Goal: Task Accomplishment & Management: Use online tool/utility

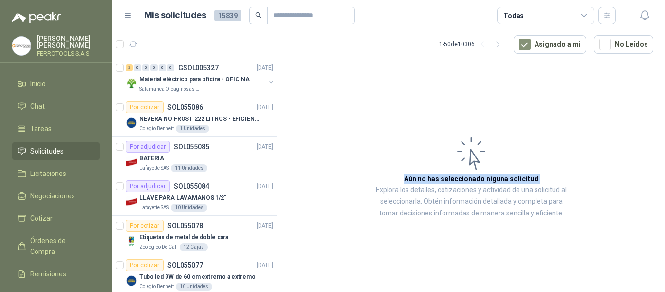
drag, startPoint x: 0, startPoint y: 0, endPoint x: 380, endPoint y: 92, distance: 391.1
click at [366, 87] on article "Aún no has seleccionado niguna solicitud Explora los detalles, cotizaciones y a…" at bounding box center [470, 176] width 387 height 237
click at [51, 146] on span "Solicitudes" at bounding box center [47, 151] width 34 height 11
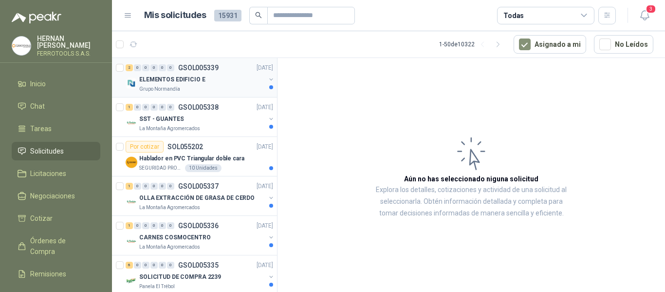
click at [209, 85] on div "ELEMENTOS EDIFICIO E" at bounding box center [202, 79] width 126 height 12
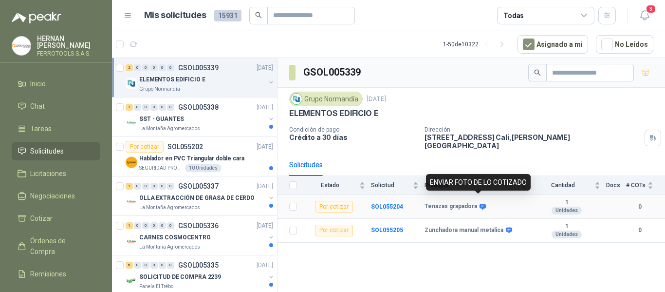
click at [479, 203] on icon at bounding box center [482, 206] width 6 height 6
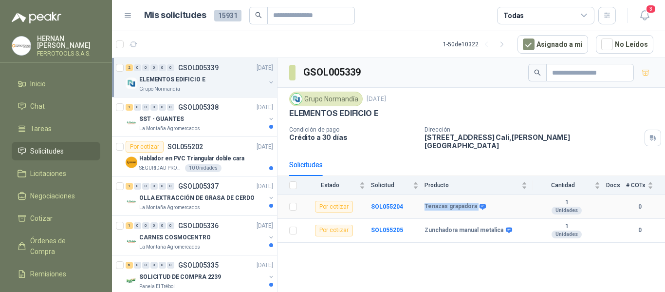
drag, startPoint x: 424, startPoint y: 200, endPoint x: 495, endPoint y: 202, distance: 70.1
click at [495, 202] on div "Tenazas grapadora" at bounding box center [475, 206] width 103 height 8
copy div "Tenazas grapadora"
click at [203, 108] on p "GSOL005338" at bounding box center [198, 107] width 40 height 7
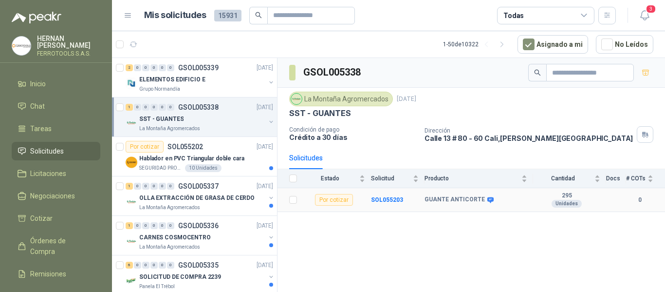
drag, startPoint x: 481, startPoint y: 182, endPoint x: 427, endPoint y: 217, distance: 64.8
click at [413, 195] on body "HERNAN RUALES FERROTOOLS S.A.S. Inicio Chat Tareas Solicitudes Licitaciones Neg…" at bounding box center [332, 146] width 665 height 292
click at [428, 219] on div "GSOL005338 La Montaña Agromercados 8 sept, 2025 SST - GUANTES Condición de pago…" at bounding box center [470, 176] width 387 height 237
drag, startPoint x: 424, startPoint y: 200, endPoint x: 480, endPoint y: 199, distance: 55.5
click at [480, 199] on div "GUANTE ANTICORTE" at bounding box center [458, 200] width 68 height 8
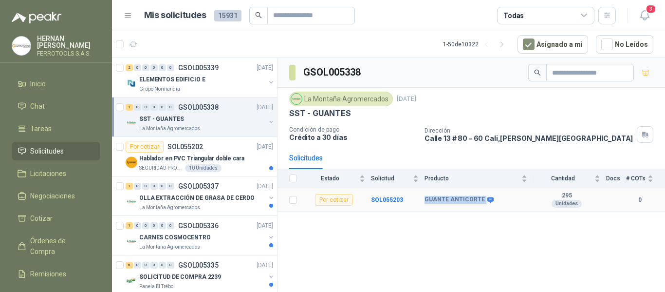
copy div "GUANTE ANTICORTE"
click at [226, 159] on p "Hablador en PVC Triangular doble cara" at bounding box center [191, 158] width 105 height 9
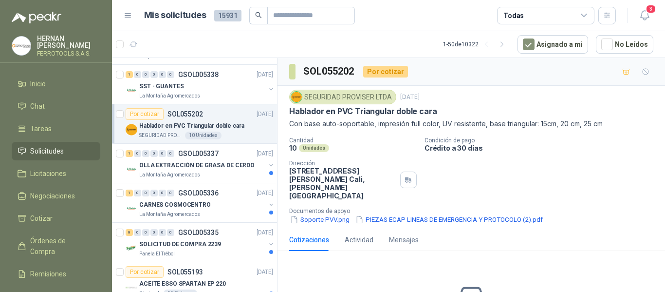
scroll to position [49, 0]
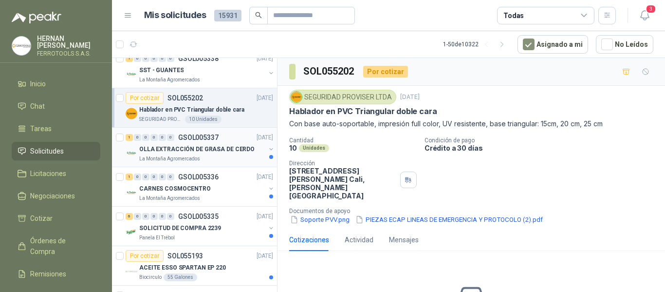
click at [231, 152] on p "OLLA EXTRACCIÓN DE GRASA DE CERDO" at bounding box center [196, 149] width 115 height 9
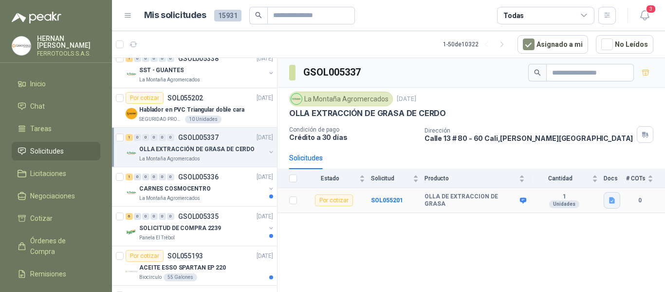
click at [609, 198] on icon "button" at bounding box center [612, 200] width 8 height 8
click at [575, 184] on button "Extracción de grasa de cerdo (Empella).pdf" at bounding box center [546, 179] width 136 height 10
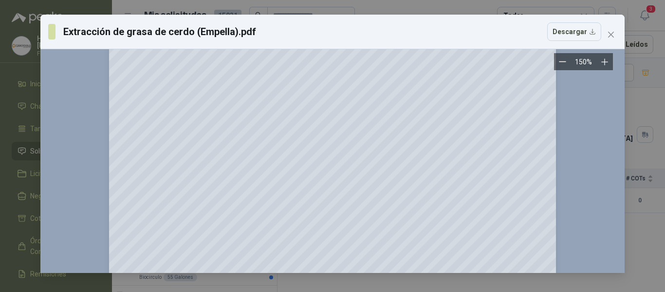
scroll to position [3009, 0]
click at [559, 65] on icon "Zoom out" at bounding box center [562, 61] width 7 height 7
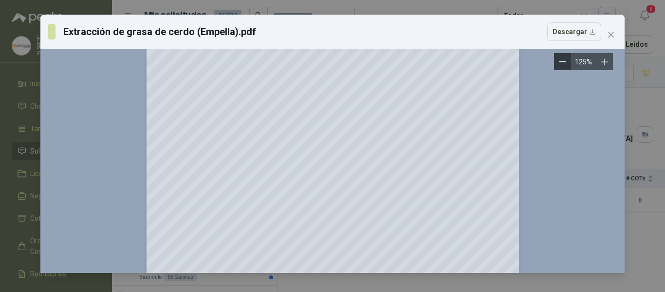
click at [559, 65] on icon "Zoom out" at bounding box center [562, 61] width 7 height 7
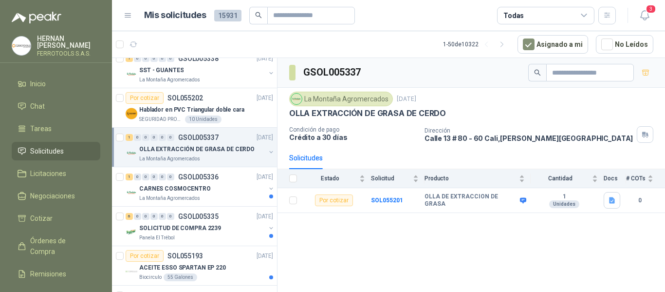
scroll to position [0, 0]
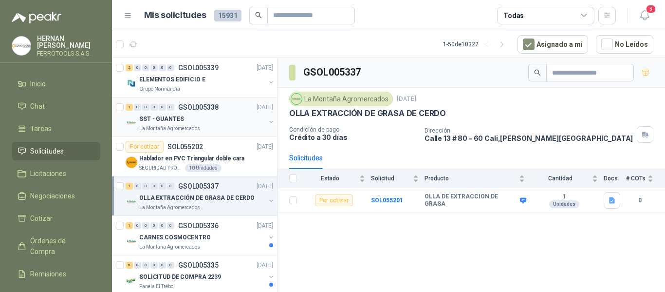
click at [214, 122] on div "SST - GUANTES" at bounding box center [202, 119] width 126 height 12
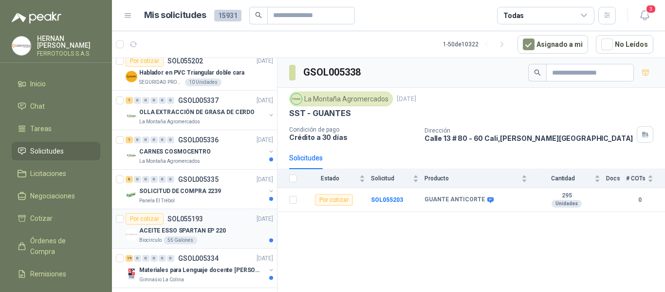
scroll to position [97, 0]
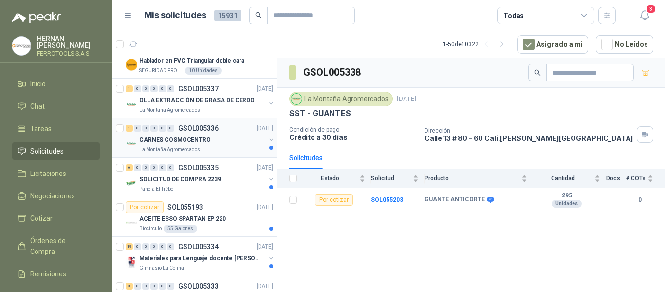
click at [190, 147] on p "La Montaña Agromercados" at bounding box center [169, 150] width 61 height 8
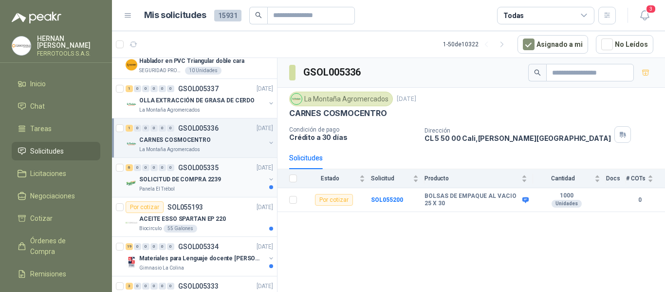
click at [225, 182] on div "SOLICITUD DE COMPRA 2239" at bounding box center [202, 179] width 126 height 12
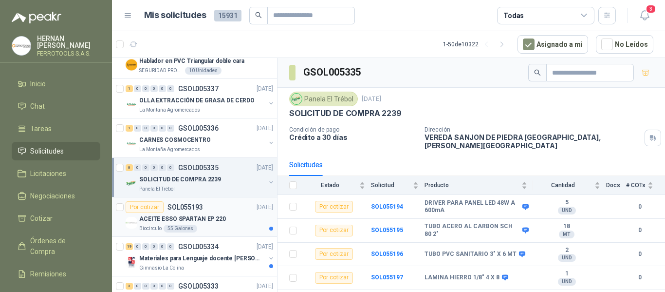
click at [223, 218] on div "ACEITE ESSO SPARTAN EP 220" at bounding box center [206, 219] width 134 height 12
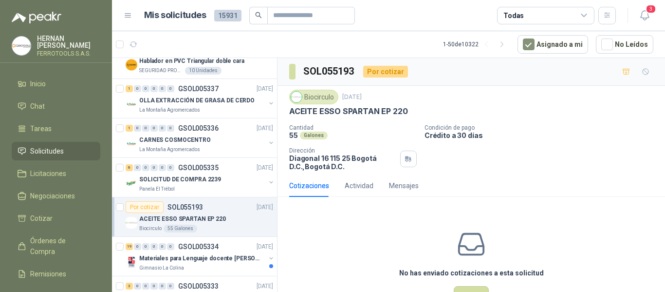
scroll to position [146, 0]
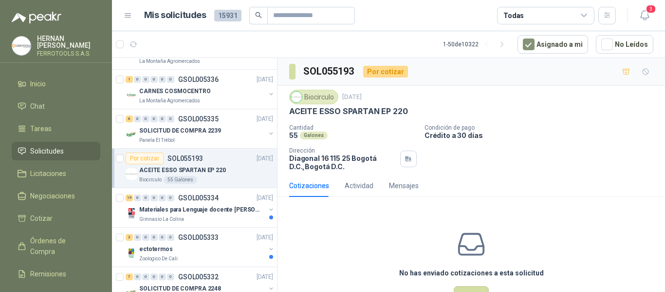
click at [223, 218] on div "Gimnasio La Colina" at bounding box center [202, 219] width 126 height 8
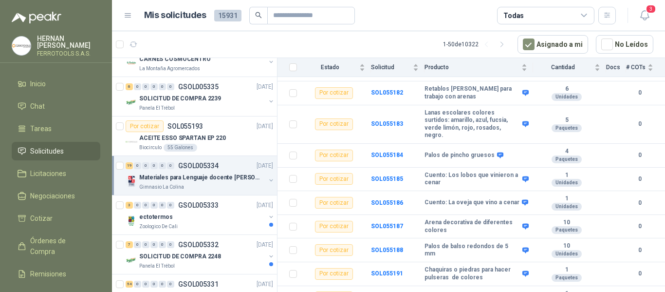
scroll to position [243, 0]
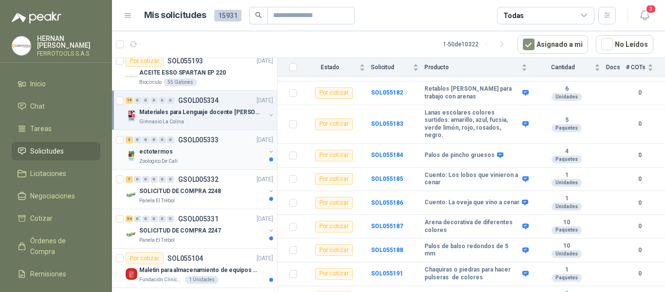
click at [200, 152] on div "ectotermos" at bounding box center [202, 152] width 126 height 12
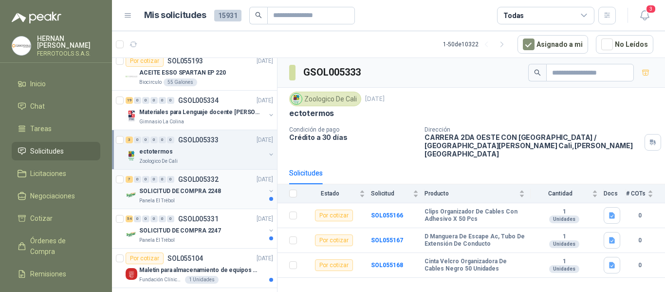
click at [204, 178] on p "GSOL005332" at bounding box center [198, 179] width 40 height 7
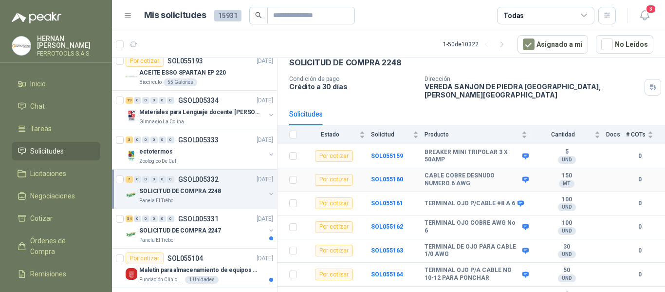
scroll to position [58, 0]
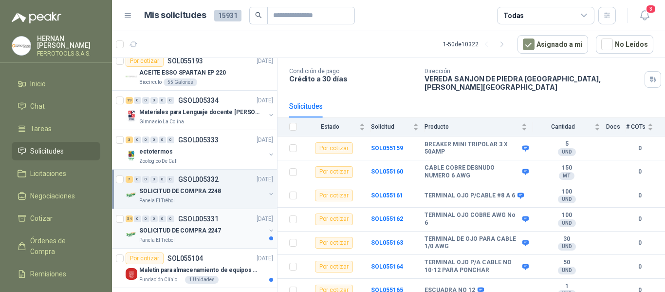
click at [218, 233] on div "SOLICITUD DE COMPRA 2247" at bounding box center [202, 230] width 126 height 12
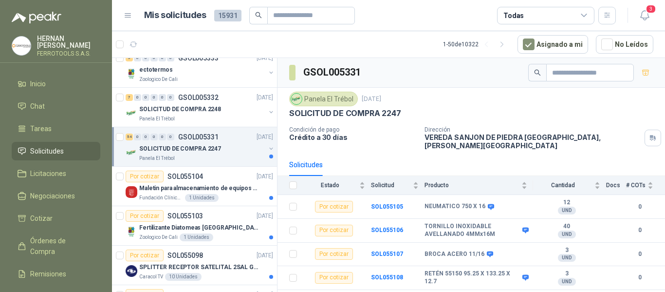
scroll to position [341, 0]
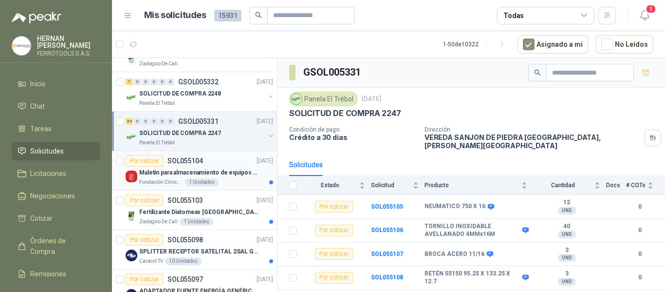
click at [229, 180] on div "Fundación Clínica Shaio 1 Unidades" at bounding box center [206, 182] width 134 height 8
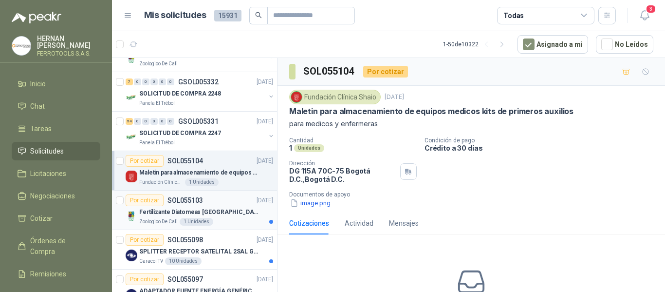
click at [207, 201] on div "Por cotizar SOL055103 08/09/25" at bounding box center [199, 200] width 147 height 12
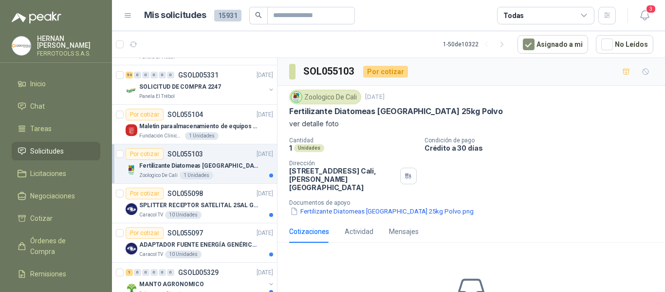
scroll to position [389, 0]
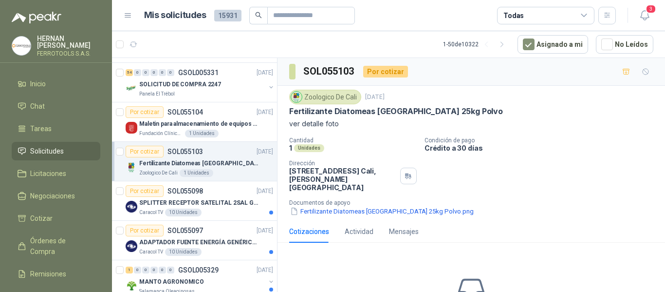
click at [232, 202] on p "SPLITTER RECEPTOR SATELITAL 2SAL GT-SP21" at bounding box center [199, 202] width 121 height 9
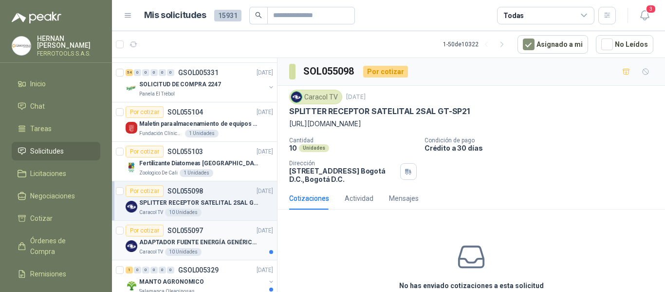
click at [236, 239] on p "ADAPTADOR FUENTE ENERGÍA GENÉRICO 24V 1A" at bounding box center [199, 242] width 121 height 9
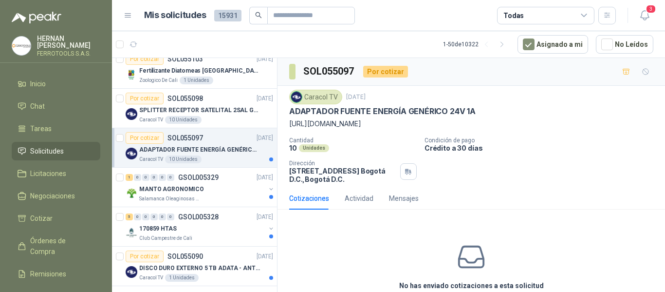
scroll to position [487, 0]
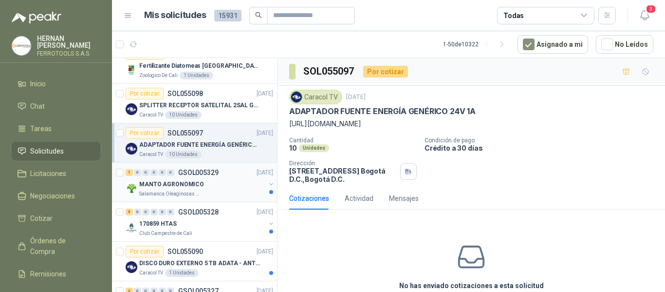
click at [236, 188] on div "MANTO AGRONOMICO" at bounding box center [202, 184] width 126 height 12
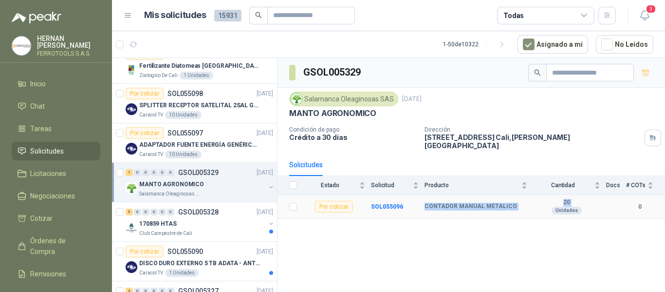
drag, startPoint x: 422, startPoint y: 200, endPoint x: 533, endPoint y: 200, distance: 111.5
click at [533, 200] on tr "Por cotizar SOL055096 CONTADOR MANUAL METALICO 20 Unidades 0" at bounding box center [470, 207] width 387 height 24
click at [533, 200] on div "20 Unidades" at bounding box center [566, 207] width 67 height 16
drag, startPoint x: 426, startPoint y: 199, endPoint x: 514, endPoint y: 200, distance: 87.6
click at [514, 202] on div "CONTADOR MANUAL METALICO" at bounding box center [475, 206] width 103 height 8
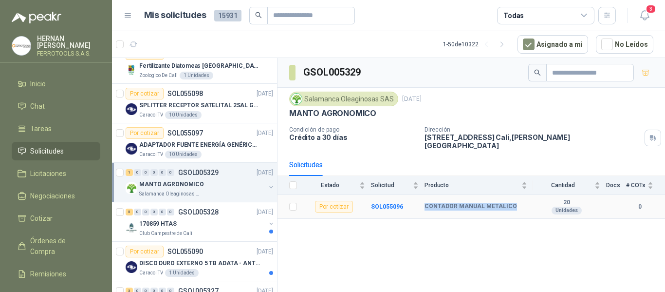
copy b "CONTADOR MANUAL METALICO"
click at [389, 203] on b "SOL055096" at bounding box center [387, 206] width 32 height 7
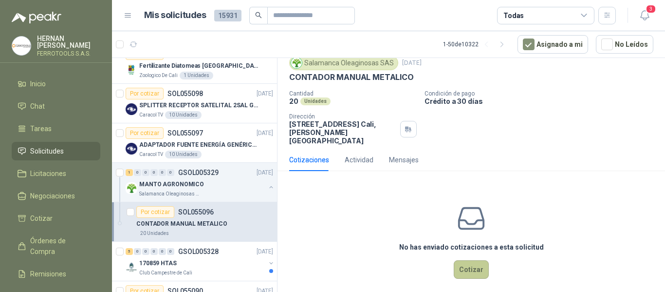
click at [481, 262] on button "Cotizar" at bounding box center [471, 269] width 35 height 18
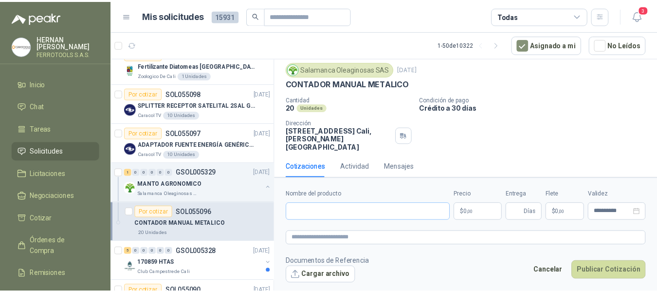
scroll to position [27, 0]
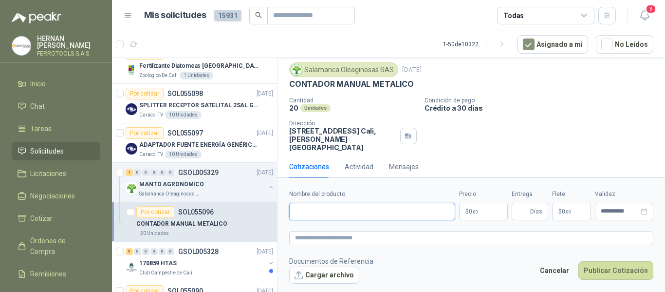
click at [371, 210] on input "Nombre del producto" at bounding box center [372, 211] width 166 height 18
paste input "**********"
type input "**********"
click at [398, 235] on textarea at bounding box center [471, 238] width 364 height 14
paste textarea "**********"
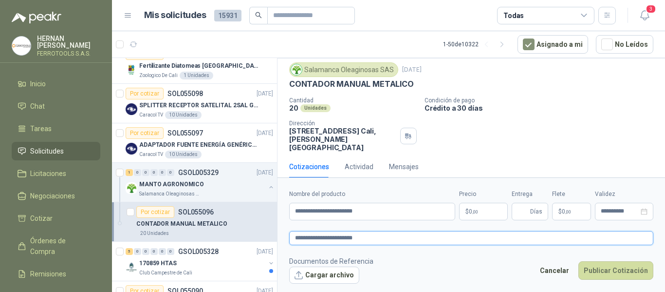
type textarea "**********"
click at [487, 213] on body "HERNAN RUALES FERROTOOLS S.A.S. Inicio Chat Tareas Solicitudes Licitaciones Neg…" at bounding box center [332, 146] width 665 height 292
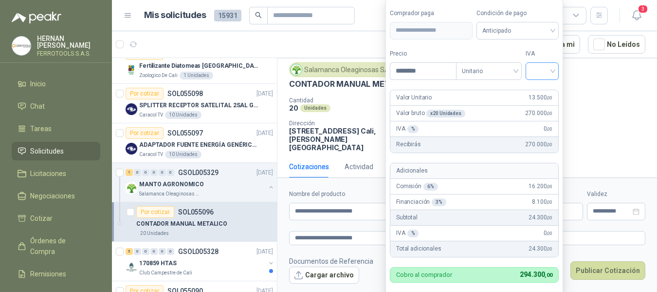
type input "********"
click at [543, 71] on input "search" at bounding box center [542, 70] width 21 height 15
click at [545, 92] on div "19%" at bounding box center [544, 91] width 18 height 11
click at [551, 49] on label "IVA" at bounding box center [545, 53] width 34 height 9
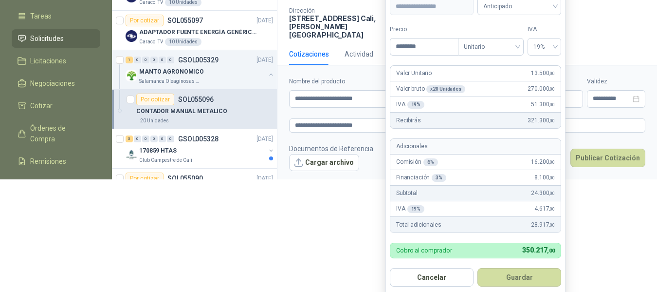
scroll to position [116, 0]
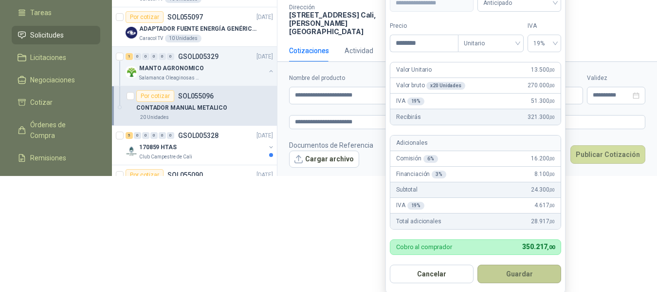
click at [516, 275] on button "Guardar" at bounding box center [520, 273] width 84 height 18
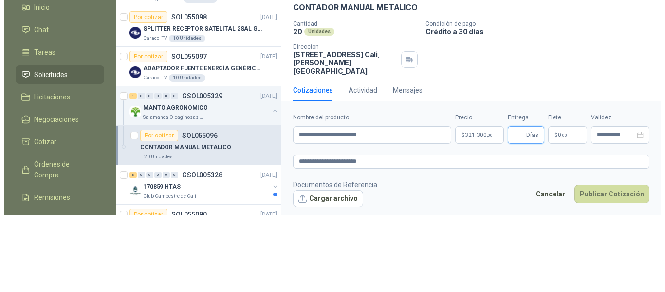
scroll to position [0, 0]
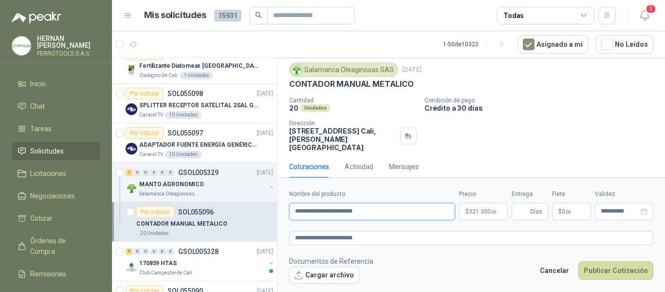
click at [391, 211] on input "**********" at bounding box center [372, 211] width 166 height 18
type input "**********"
click at [405, 239] on textarea "**********" at bounding box center [471, 238] width 364 height 14
type textarea "**********"
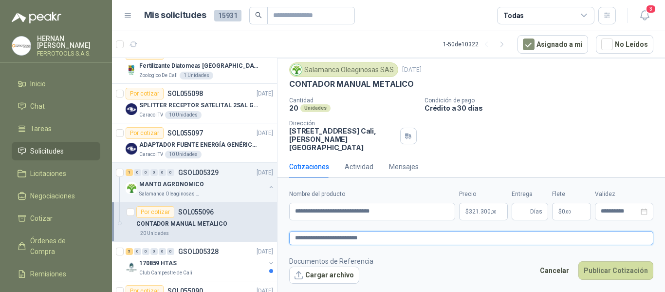
type textarea "**********"
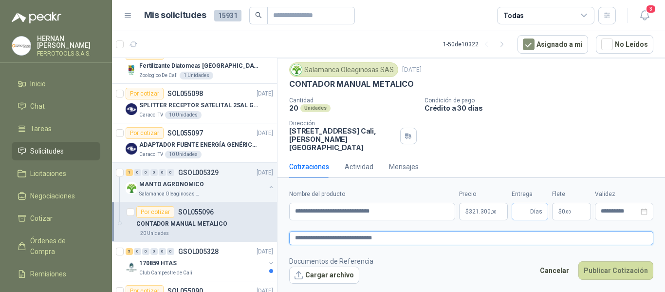
type textarea "**********"
click at [534, 213] on span "Días" at bounding box center [536, 211] width 12 height 17
type input "*"
click at [428, 209] on input "**********" at bounding box center [372, 211] width 166 height 18
type input "**********"
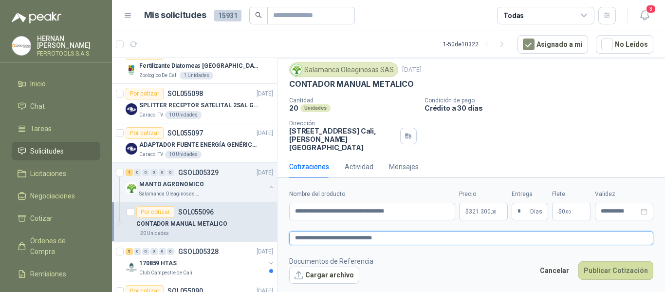
click at [434, 239] on textarea "**********" at bounding box center [471, 238] width 364 height 14
type textarea "**********"
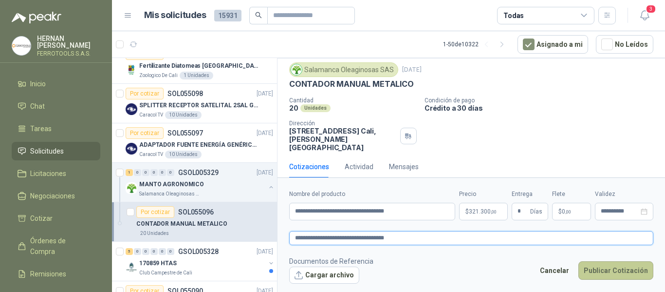
type textarea "**********"
click at [625, 271] on button "Publicar Cotización" at bounding box center [615, 270] width 75 height 18
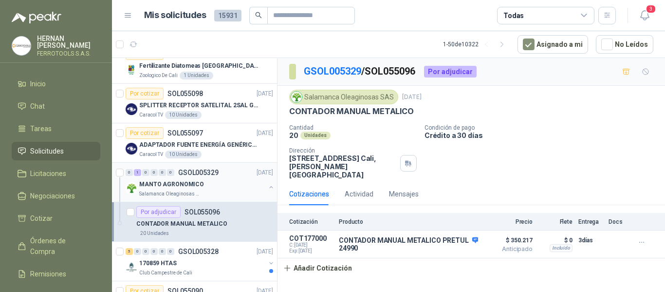
click at [267, 185] on button "button" at bounding box center [271, 187] width 8 height 8
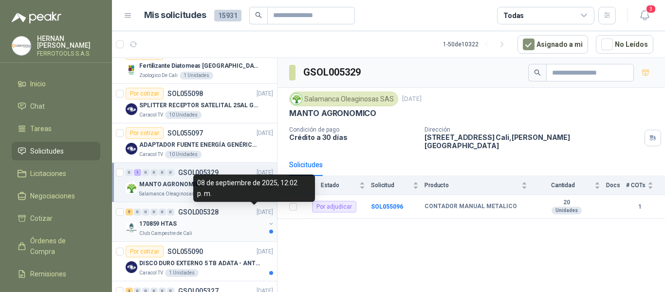
click at [243, 220] on div "170859 HTAS" at bounding box center [202, 224] width 126 height 12
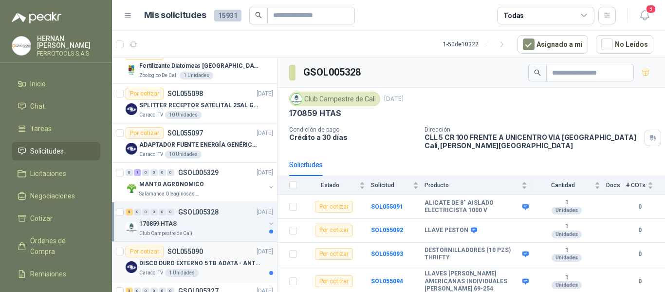
click at [224, 261] on p "DISCO DURO EXTERNO 5 TB ADATA - ANTIGOLPES" at bounding box center [199, 262] width 121 height 9
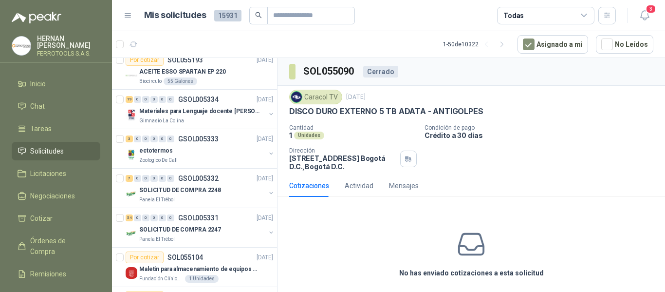
scroll to position [243, 0]
click at [645, 16] on icon "button" at bounding box center [645, 15] width 12 height 12
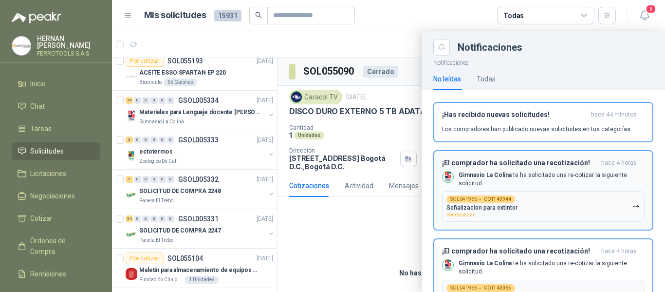
click at [574, 206] on button "SOL041966 → COT143944 Señalizacion para extintor Por recotizar" at bounding box center [543, 206] width 202 height 31
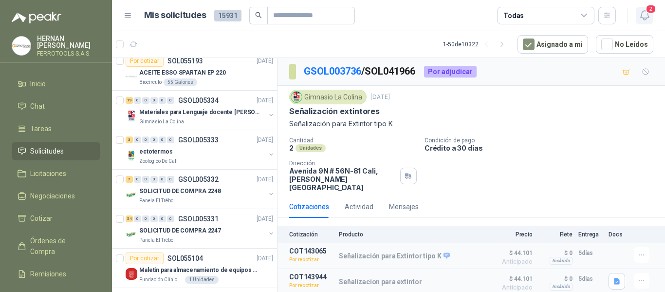
click at [645, 10] on span "2" at bounding box center [650, 8] width 11 height 9
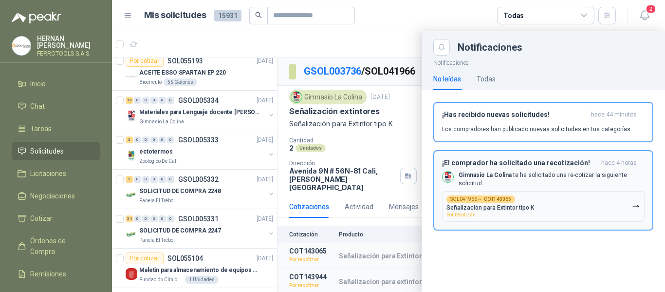
click at [541, 201] on button "SOL041966 → COT143065 Señalización para Extintor tipo K  Por recotizar" at bounding box center [543, 206] width 202 height 31
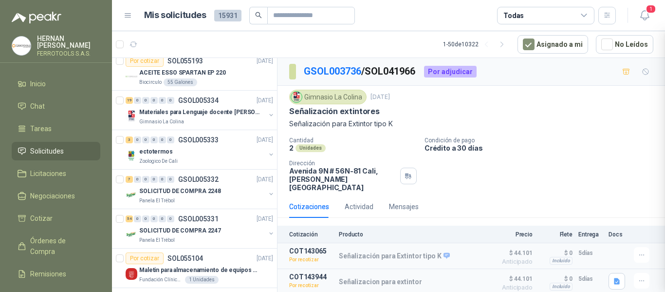
scroll to position [3, 0]
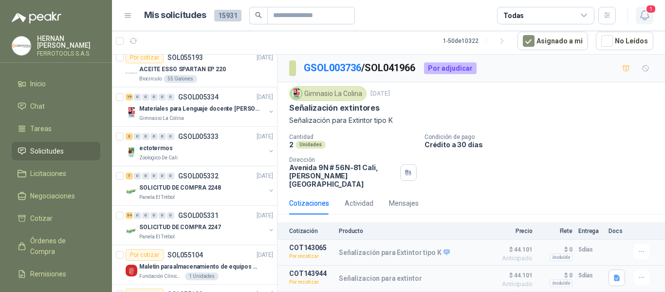
click at [650, 19] on icon "button" at bounding box center [645, 15] width 12 height 12
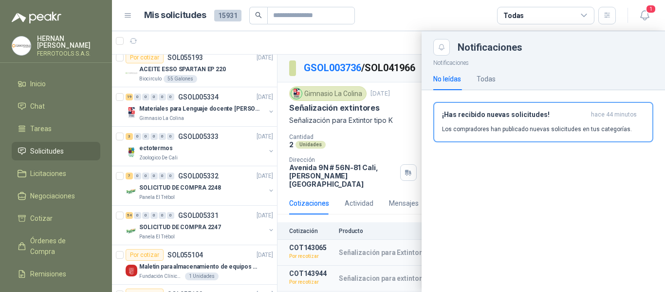
click at [489, 139] on button "¡Has recibido nuevas solicitudes! hace 44 minutos Los compradores han publicado…" at bounding box center [543, 122] width 220 height 40
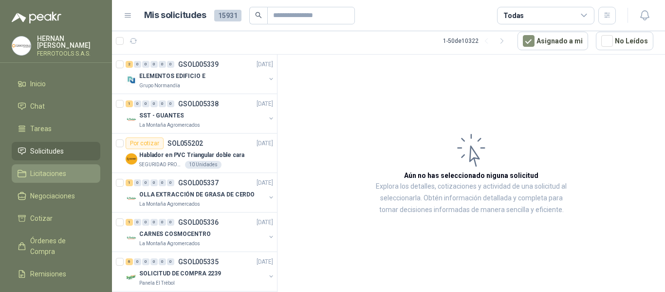
click at [48, 172] on span "Licitaciones" at bounding box center [48, 173] width 36 height 11
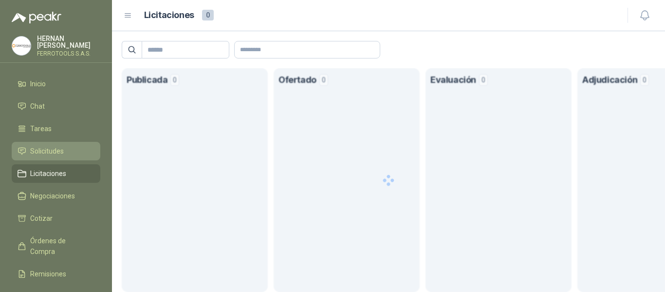
click at [49, 147] on span "Solicitudes" at bounding box center [47, 151] width 34 height 11
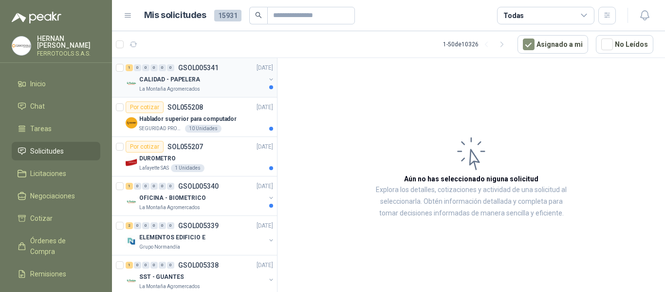
click at [220, 87] on div "La Montaña Agromercados" at bounding box center [202, 89] width 126 height 8
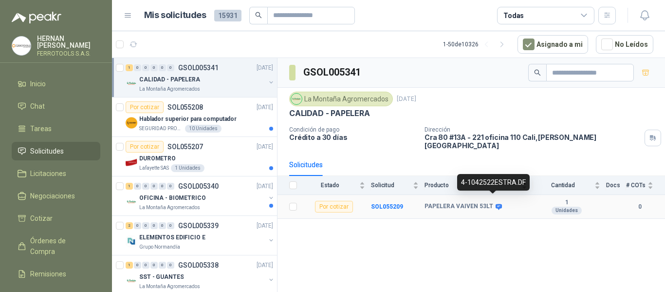
click at [496, 203] on icon at bounding box center [499, 206] width 6 height 6
drag, startPoint x: 458, startPoint y: 182, endPoint x: 525, endPoint y: 183, distance: 67.2
click at [525, 183] on div "4-1042522ESTRA.DF" at bounding box center [493, 182] width 73 height 17
copy div "4-1042522ESTRA.DF"
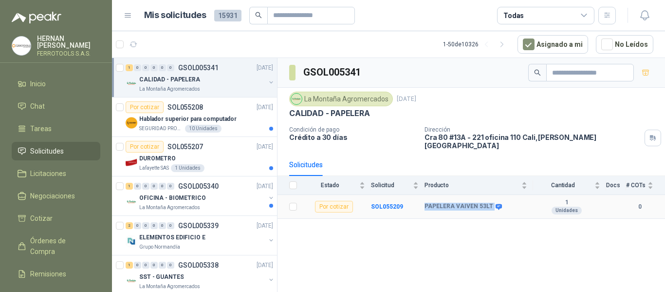
drag, startPoint x: 422, startPoint y: 202, endPoint x: 490, endPoint y: 202, distance: 67.7
click at [490, 202] on tr "Por cotizar SOL055209 PAPELERA VAIVEN 53LT 1 Unidades 0" at bounding box center [470, 207] width 387 height 24
copy tr "PAPELERA VAIVEN 53LT"
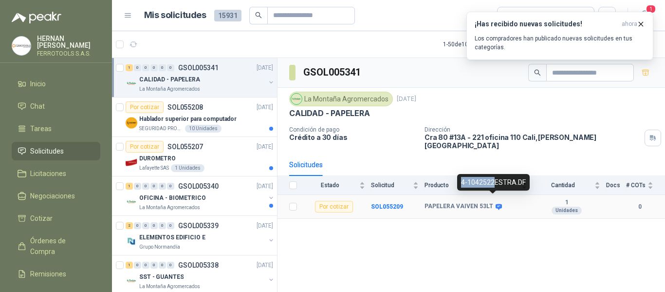
drag, startPoint x: 492, startPoint y: 182, endPoint x: 459, endPoint y: 182, distance: 33.1
click at [459, 182] on div "4-1042522ESTRA.DF" at bounding box center [493, 182] width 73 height 17
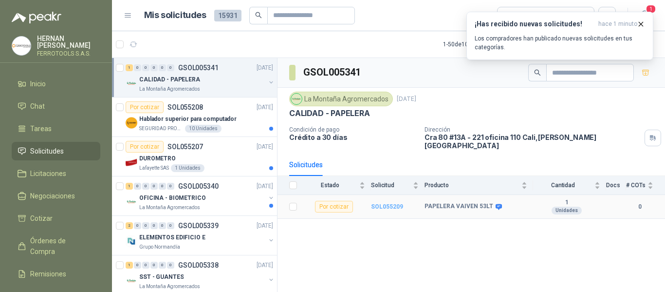
click at [390, 203] on b "SOL055209" at bounding box center [387, 206] width 32 height 7
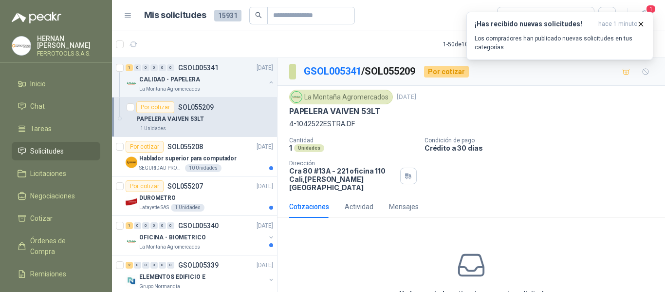
scroll to position [47, 0]
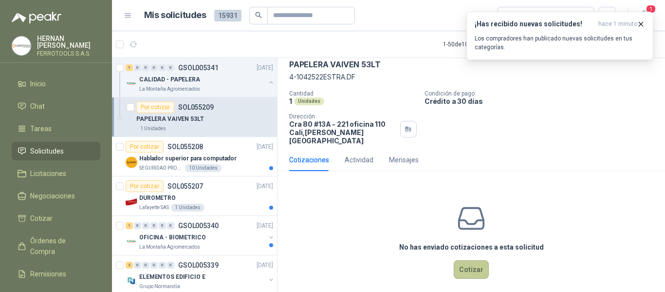
click at [471, 265] on button "Cotizar" at bounding box center [471, 269] width 35 height 18
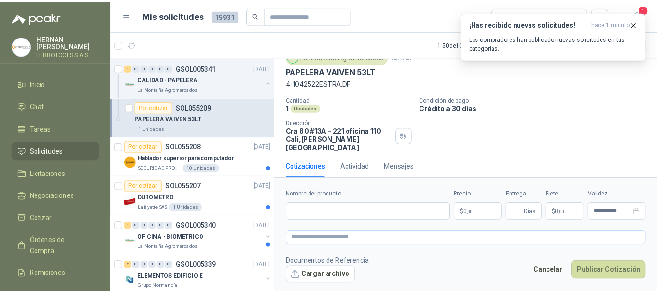
scroll to position [40, 0]
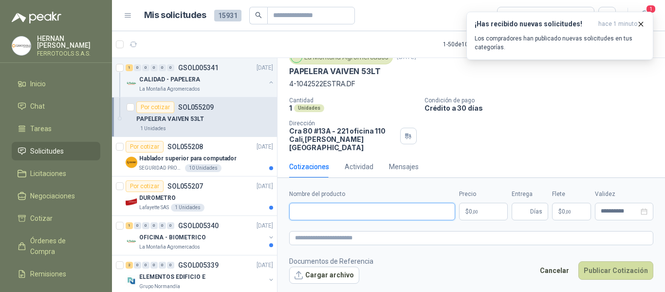
click at [404, 212] on input "Nombre del producto" at bounding box center [372, 211] width 166 height 18
paste input "**********"
type input "**********"
click at [418, 237] on textarea at bounding box center [471, 238] width 364 height 14
paste textarea "**********"
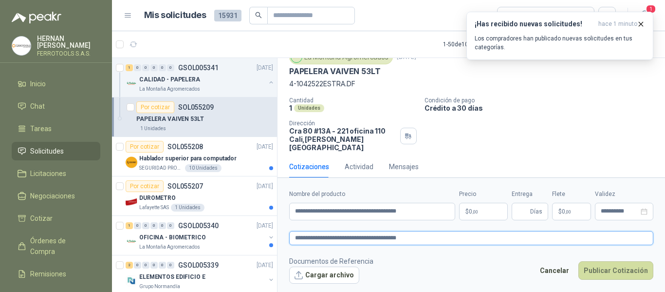
type textarea "**********"
click at [486, 212] on p "$ 0 ,00" at bounding box center [483, 211] width 49 height 18
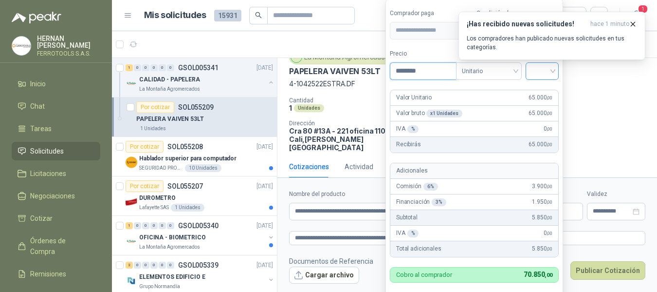
type input "********"
click at [543, 69] on input "search" at bounding box center [542, 70] width 21 height 15
click at [544, 86] on div "19%" at bounding box center [544, 91] width 18 height 11
click at [440, 55] on label "Precio" at bounding box center [424, 53] width 68 height 9
click at [440, 63] on input "********" at bounding box center [424, 71] width 68 height 17
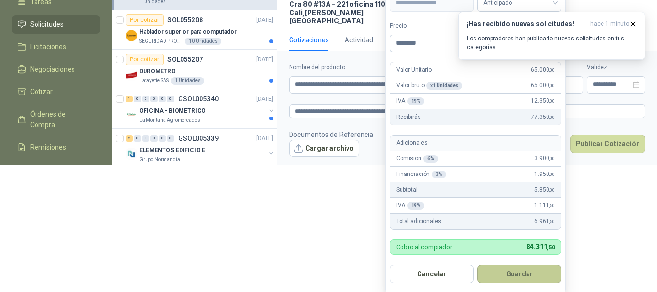
click at [524, 277] on button "Guardar" at bounding box center [520, 273] width 84 height 18
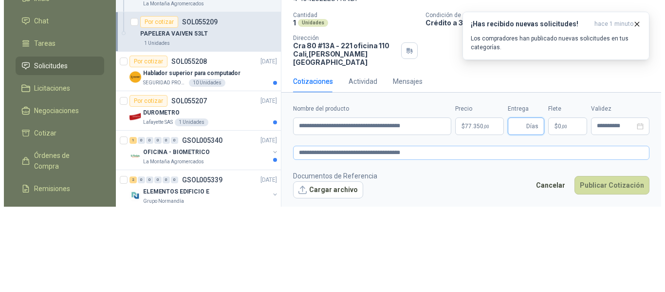
scroll to position [0, 0]
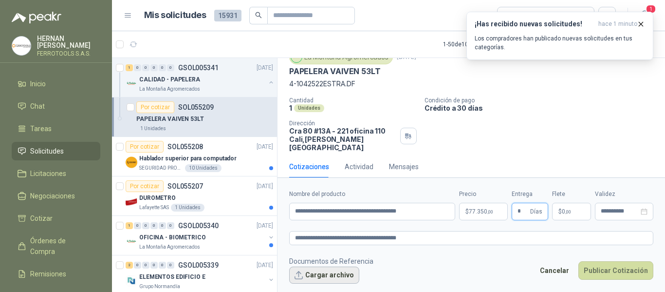
type input "*"
click at [325, 277] on button "Cargar archivo" at bounding box center [324, 275] width 70 height 18
click at [419, 238] on textarea "**********" at bounding box center [471, 238] width 364 height 14
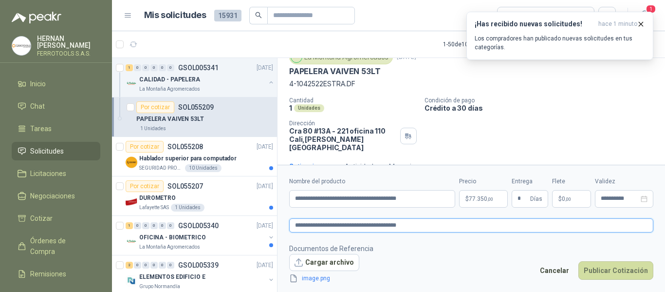
scroll to position [47, 0]
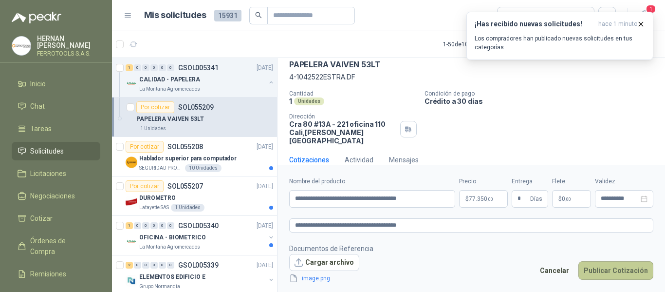
click at [639, 269] on button "Publicar Cotización" at bounding box center [615, 270] width 75 height 18
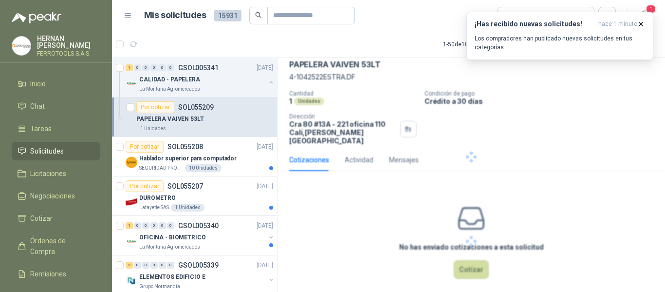
scroll to position [0, 0]
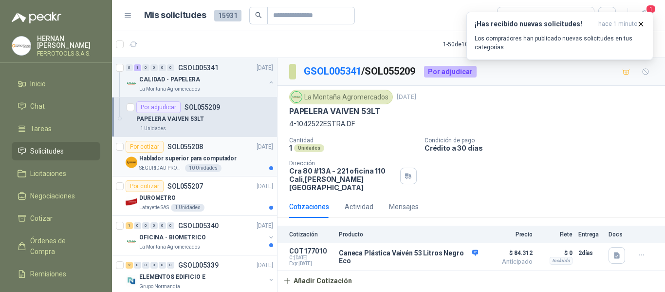
click at [241, 162] on div "Hablador superior para computador" at bounding box center [206, 158] width 134 height 12
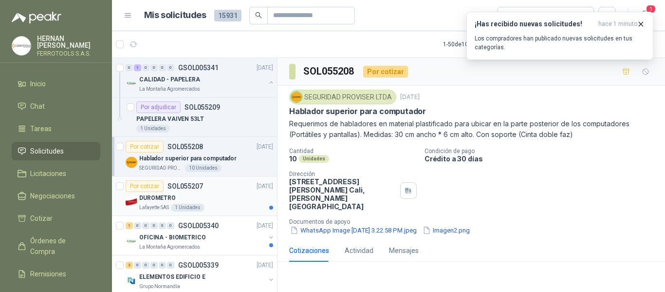
click at [225, 203] on div "Lafayette SAS 1 Unidades" at bounding box center [206, 207] width 134 height 8
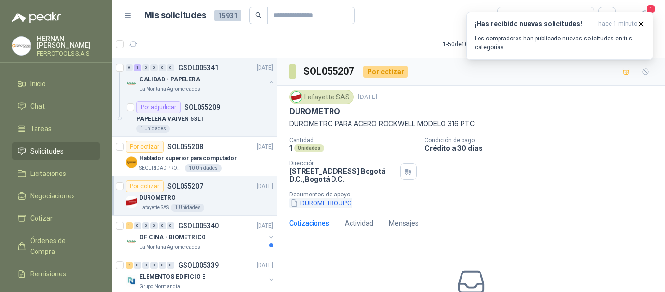
click at [317, 206] on button "DUROMETRO.JPG" at bounding box center [320, 203] width 63 height 10
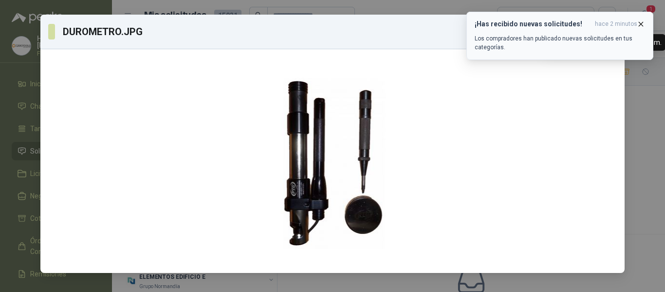
click at [639, 25] on icon "button" at bounding box center [641, 24] width 8 height 8
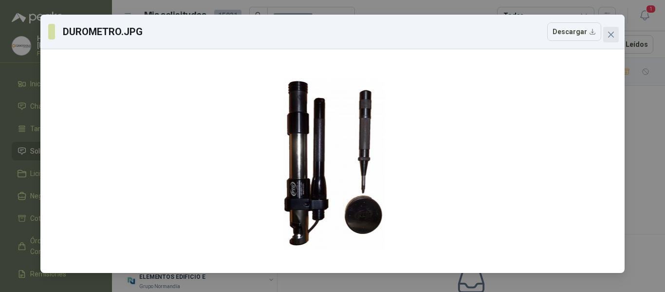
drag, startPoint x: 618, startPoint y: 34, endPoint x: 612, endPoint y: 38, distance: 7.4
click at [612, 38] on span "Close" at bounding box center [611, 35] width 16 height 8
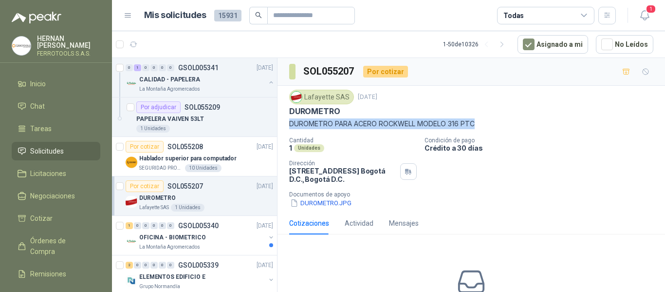
drag, startPoint x: 286, startPoint y: 122, endPoint x: 507, endPoint y: 125, distance: 221.0
click at [507, 125] on div "Lafayette SAS 8 sept, 2025 DUROMETRO DUROMETRO PARA ACERO ROCKWELL MODELO 316 P…" at bounding box center [470, 149] width 387 height 126
copy p "DUROMETRO PARA ACERO ROCKWELL MODELO 316 PTC"
click at [229, 247] on div "La Montaña Agromercados" at bounding box center [202, 247] width 126 height 8
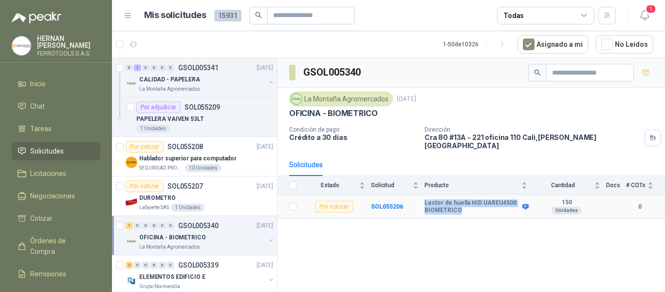
drag, startPoint x: 466, startPoint y: 202, endPoint x: 422, endPoint y: 192, distance: 45.0
click at [422, 195] on tr "Por cotizar SOL055206 Lector de huella HID UAREU4500 BIOMETRICO 150 Unidades 0" at bounding box center [470, 207] width 387 height 24
copy tr "Lector de huella HID UAREU4500 BIOMETRICO"
click at [647, 19] on icon "button" at bounding box center [645, 15] width 12 height 12
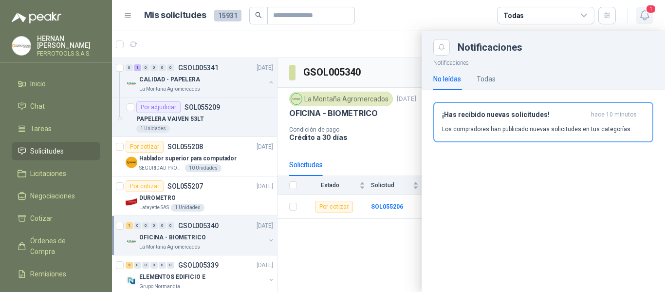
click at [647, 19] on icon "button" at bounding box center [645, 15] width 12 height 12
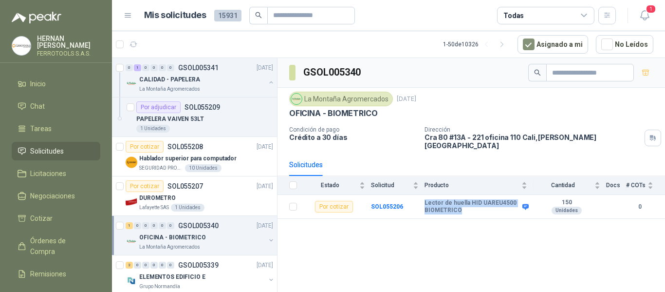
click at [37, 149] on span "Solicitudes" at bounding box center [47, 151] width 34 height 11
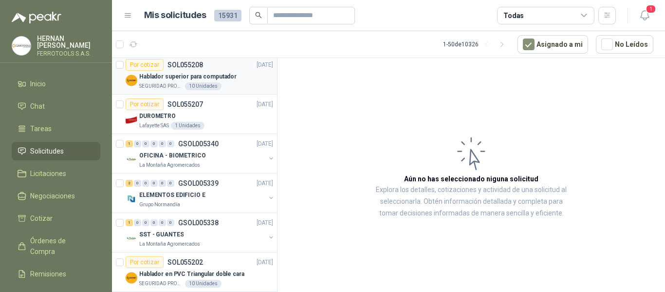
scroll to position [97, 0]
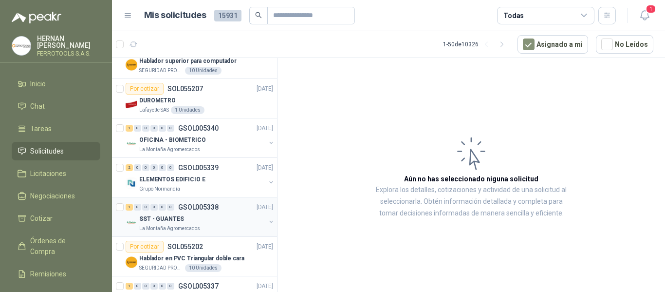
click at [231, 221] on div "SST - GUANTES" at bounding box center [202, 219] width 126 height 12
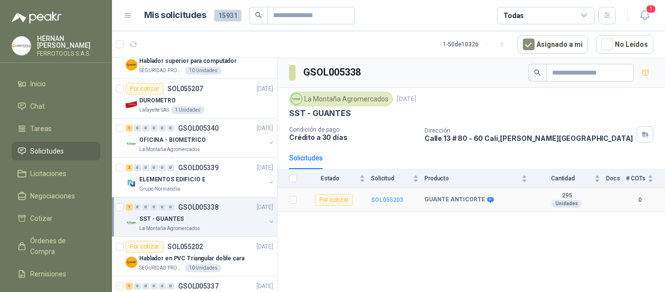
click at [388, 202] on b "SOL055203" at bounding box center [387, 199] width 32 height 7
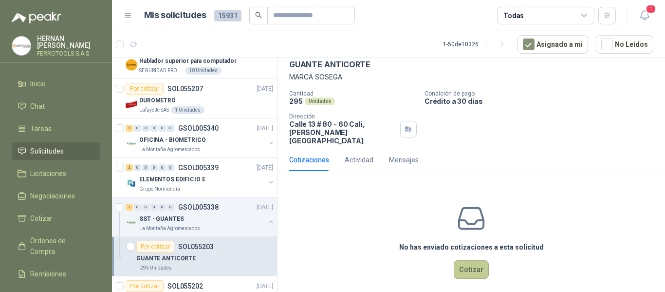
click at [459, 264] on button "Cotizar" at bounding box center [471, 269] width 35 height 18
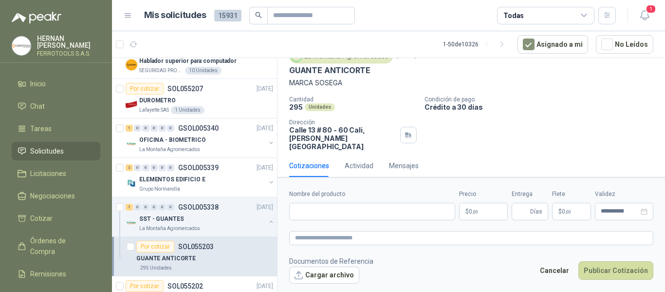
scroll to position [40, 0]
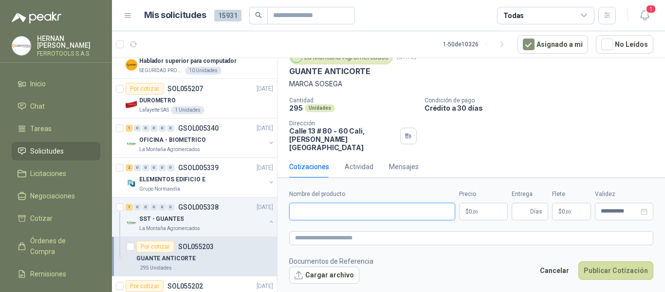
click at [382, 207] on input "Nombre del producto" at bounding box center [372, 211] width 166 height 18
paste input "**********"
drag, startPoint x: 395, startPoint y: 212, endPoint x: 224, endPoint y: 195, distance: 171.7
click at [224, 195] on div "0 1 0 0 0 0 GSOL005341 08/09/25 CALIDAD - PAPELERA La Montaña Agromercados Por …" at bounding box center [388, 176] width 553 height 238
paste input "text"
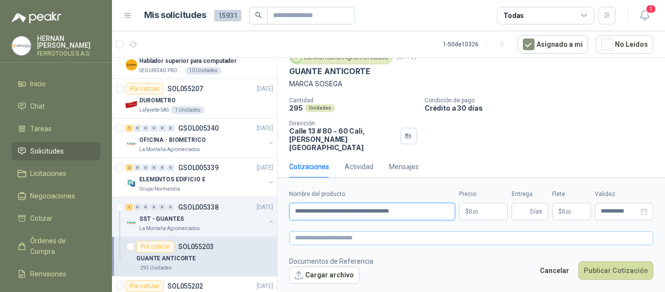
type input "**********"
click at [345, 238] on textarea at bounding box center [471, 238] width 364 height 14
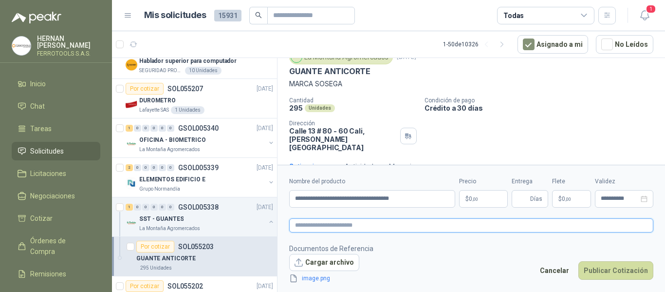
scroll to position [47, 0]
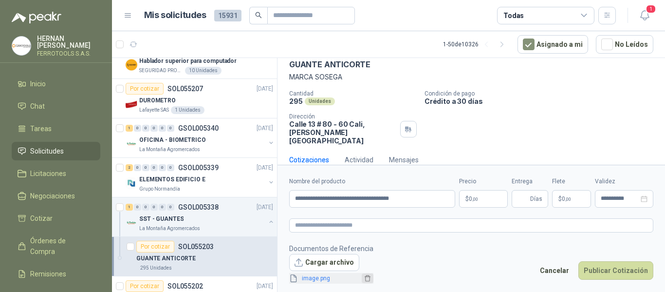
click at [367, 279] on icon "delete" at bounding box center [367, 278] width 7 height 7
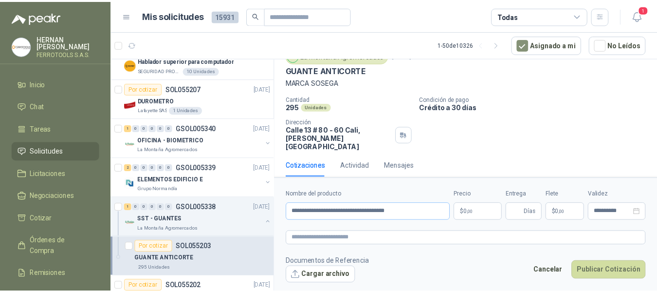
scroll to position [40, 0]
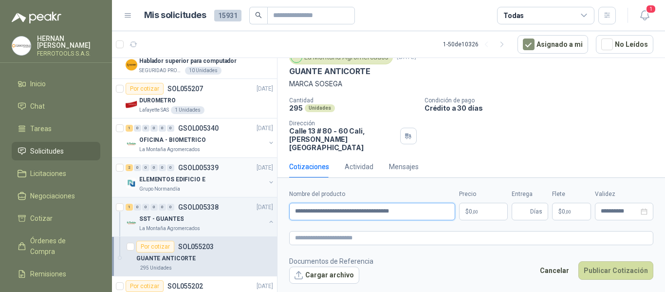
drag, startPoint x: 407, startPoint y: 211, endPoint x: 201, endPoint y: 189, distance: 208.0
click at [201, 189] on div "0 1 0 0 0 0 GSOL005341 08/09/25 CALIDAD - PAPELERA La Montaña Agromercados Por …" at bounding box center [388, 176] width 553 height 238
click at [318, 233] on textarea at bounding box center [471, 238] width 364 height 14
paste textarea "**********"
type textarea "**********"
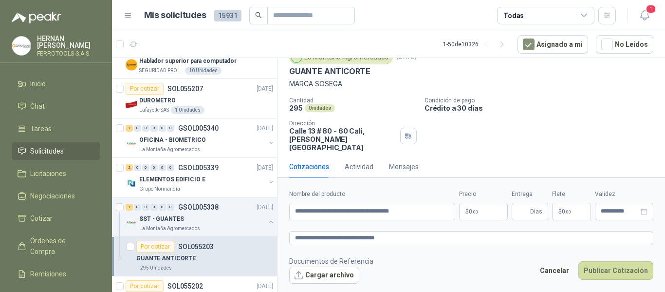
click at [469, 208] on span "0 ,00" at bounding box center [473, 211] width 9 height 6
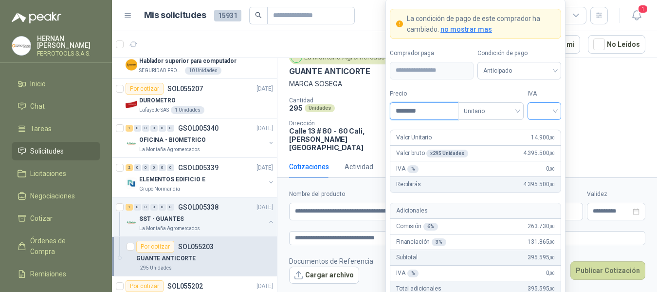
type input "********"
click at [544, 110] on input "search" at bounding box center [544, 110] width 22 height 15
click at [544, 130] on div "19%" at bounding box center [544, 131] width 18 height 11
click at [547, 98] on div "IVA 19% 19%" at bounding box center [545, 104] width 34 height 31
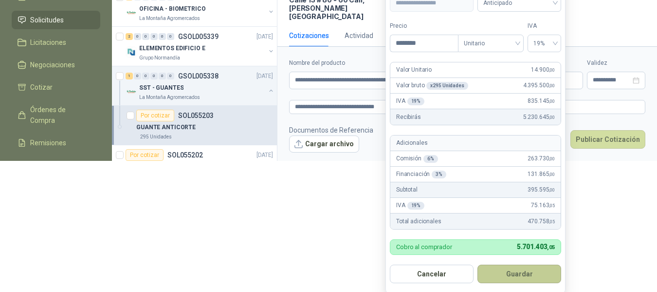
click at [528, 272] on button "Guardar" at bounding box center [520, 273] width 84 height 18
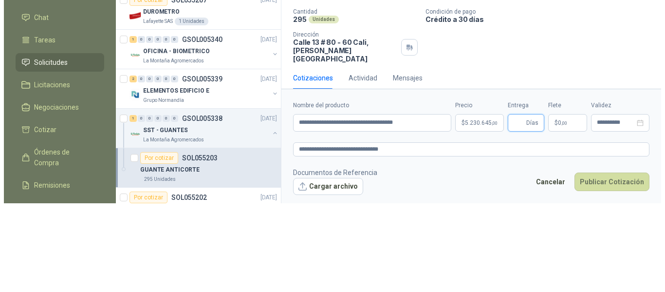
scroll to position [0, 0]
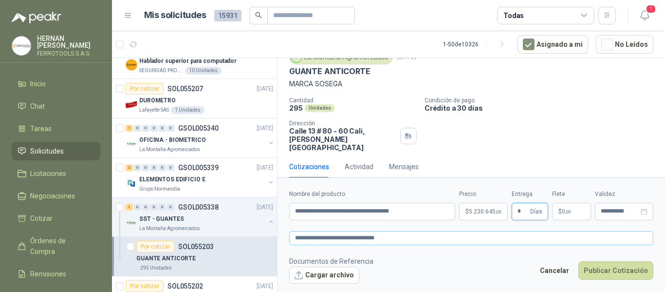
type input "*"
click at [441, 237] on textarea "**********" at bounding box center [471, 238] width 364 height 14
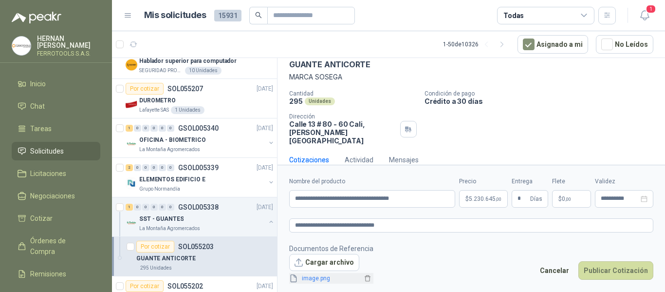
click at [315, 276] on link "image.png" at bounding box center [330, 278] width 64 height 9
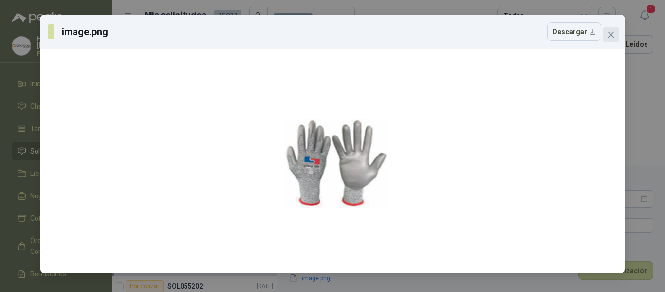
click at [610, 34] on icon "close" at bounding box center [611, 35] width 6 height 6
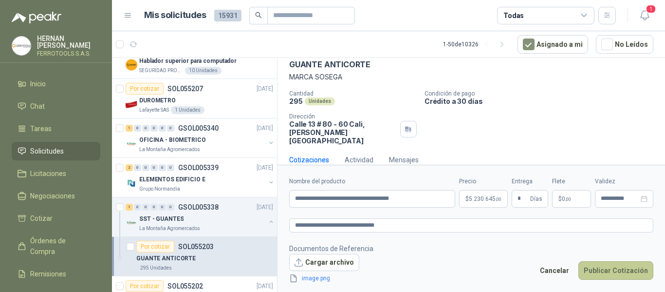
click at [611, 272] on button "Publicar Cotización" at bounding box center [615, 270] width 75 height 18
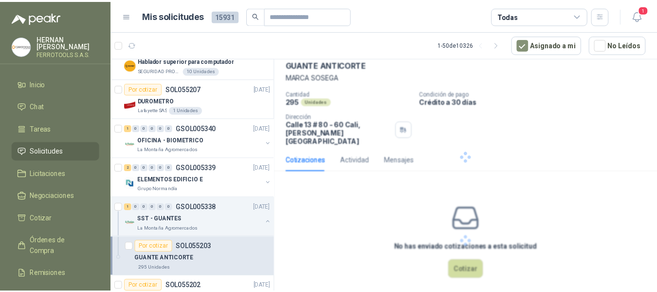
scroll to position [0, 0]
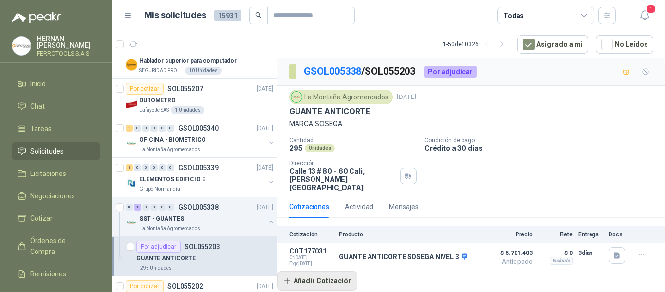
click at [322, 273] on button "Añadir Cotización" at bounding box center [317, 280] width 80 height 19
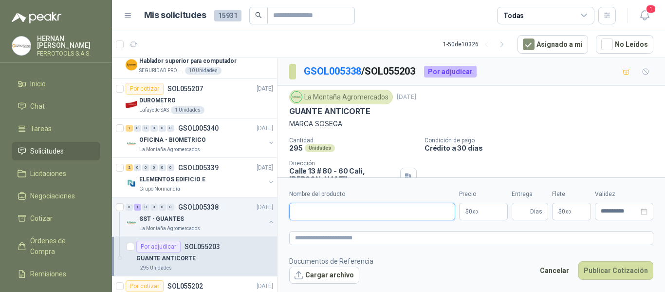
click at [338, 206] on input "Nombre del producto" at bounding box center [372, 211] width 166 height 18
paste input "**********"
drag, startPoint x: 400, startPoint y: 212, endPoint x: 231, endPoint y: 189, distance: 169.9
click at [231, 189] on div "0 1 0 0 0 0 GSOL005341 08/09/25 CALIDAD - PAPELERA La Montaña Agromercados Por …" at bounding box center [388, 176] width 553 height 238
type input "**********"
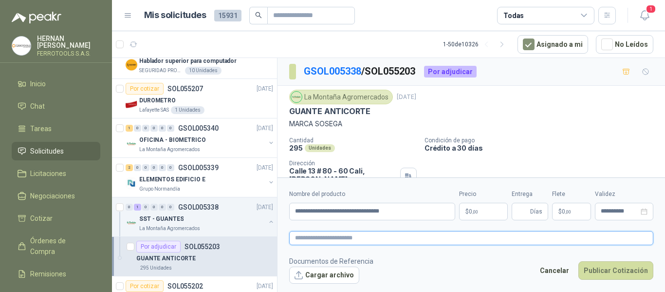
click at [345, 238] on textarea at bounding box center [471, 238] width 364 height 14
paste textarea "**********"
type textarea "**********"
click at [472, 211] on span ",00" at bounding box center [475, 211] width 6 height 5
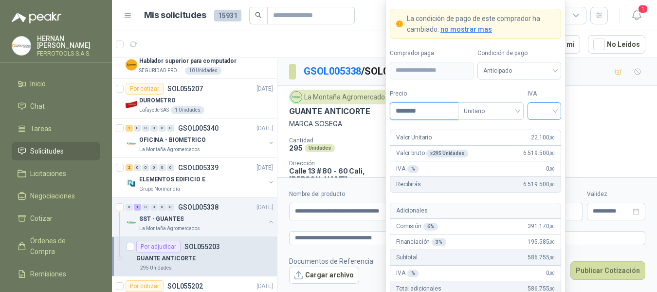
type input "********"
click at [544, 108] on input "search" at bounding box center [544, 110] width 22 height 15
click at [552, 125] on div "19%" at bounding box center [545, 131] width 30 height 16
click at [543, 85] on form "**********" at bounding box center [476, 180] width 180 height 362
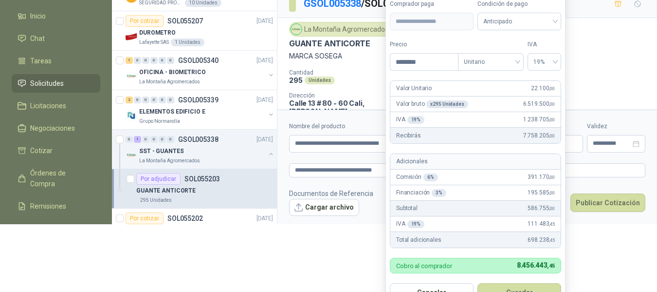
scroll to position [86, 0]
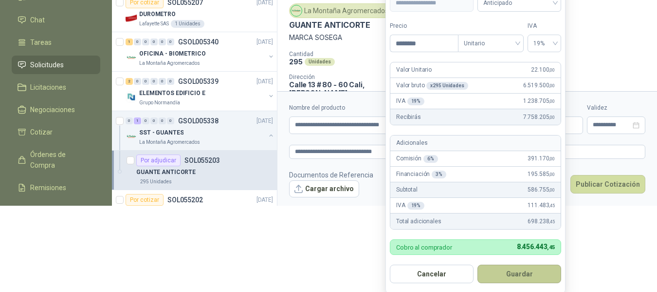
click at [531, 278] on button "Guardar" at bounding box center [520, 273] width 84 height 18
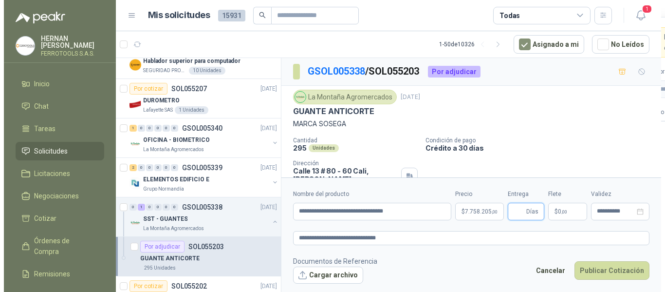
scroll to position [0, 0]
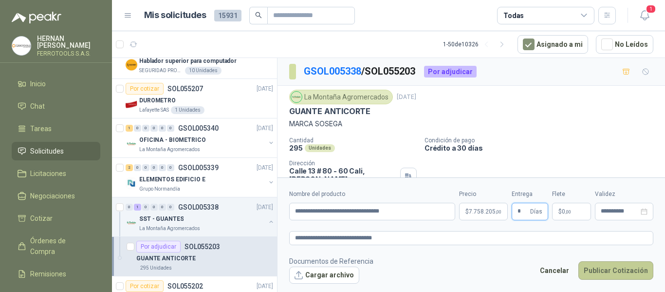
type input "*"
click at [606, 266] on button "Publicar Cotización" at bounding box center [615, 270] width 75 height 18
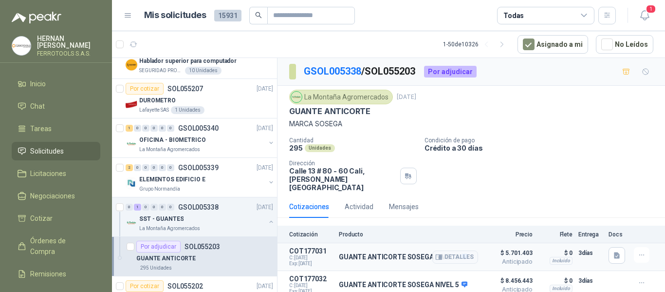
scroll to position [16, 0]
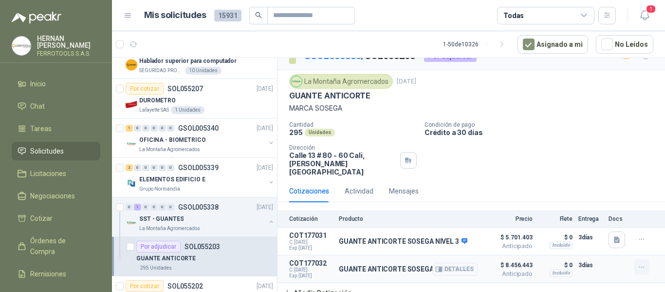
click at [639, 260] on button "button" at bounding box center [642, 267] width 16 height 16
click at [599, 221] on button "Editar" at bounding box center [622, 220] width 78 height 16
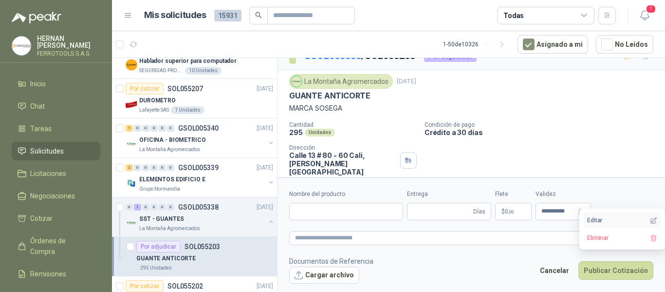
type input "**********"
type input "*"
type textarea "**********"
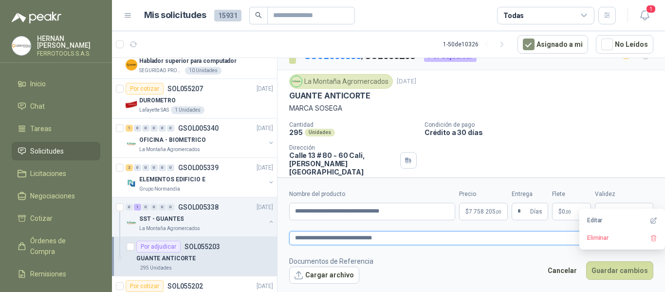
click at [416, 238] on textarea "**********" at bounding box center [471, 238] width 364 height 14
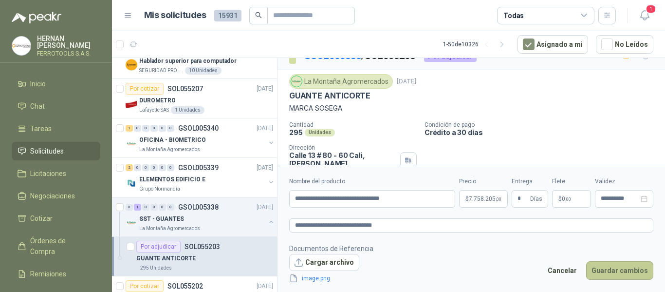
click at [616, 271] on button "Guardar cambios" at bounding box center [619, 270] width 67 height 18
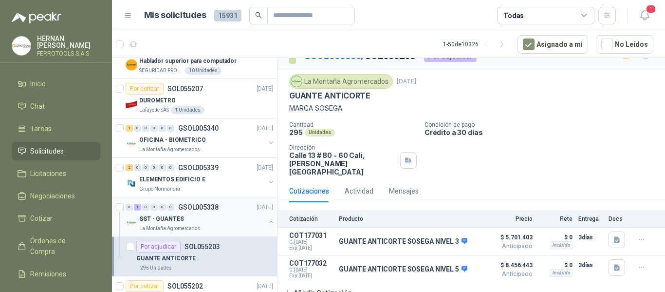
click at [267, 223] on button "button" at bounding box center [271, 222] width 8 height 8
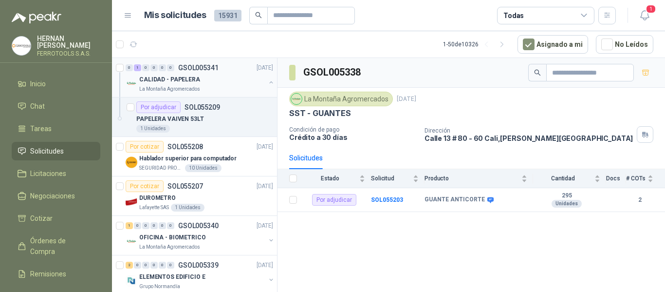
click at [267, 82] on button "button" at bounding box center [271, 82] width 8 height 8
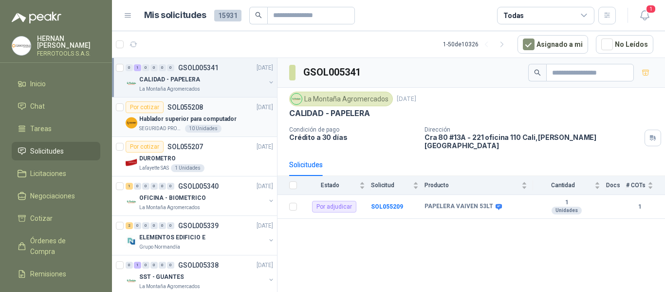
click at [237, 113] on div "Hablador superior para computador" at bounding box center [206, 119] width 134 height 12
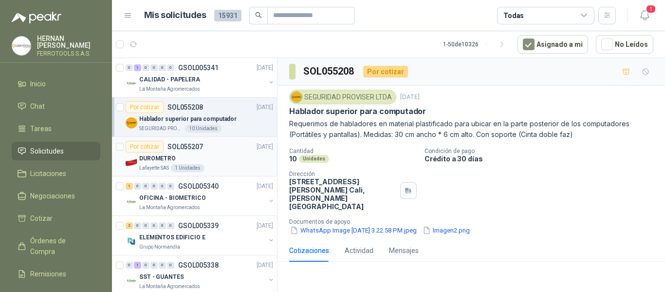
click at [240, 163] on div "DUROMETRO" at bounding box center [206, 158] width 134 height 12
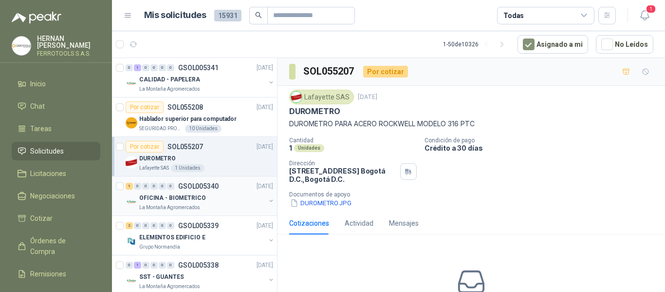
click at [240, 205] on div "La Montaña Agromercados" at bounding box center [202, 207] width 126 height 8
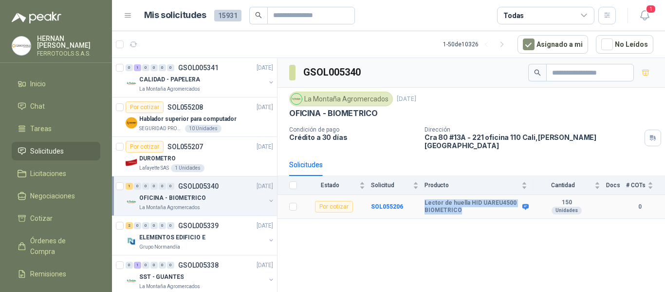
drag, startPoint x: 463, startPoint y: 203, endPoint x: 423, endPoint y: 197, distance: 40.5
click at [423, 197] on tr "Por cotizar SOL055206 Lector de huella HID UAREU4500 BIOMETRICO 150 Unidades 0" at bounding box center [470, 207] width 387 height 24
copy tr "Lector de huella HID UAREU4500 BIOMETRICO"
click at [643, 12] on icon "button" at bounding box center [645, 15] width 12 height 12
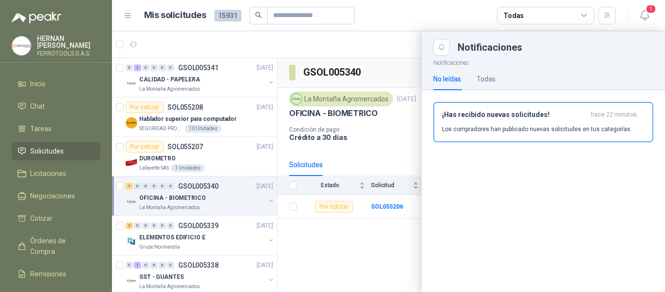
click at [539, 122] on div "¡Has recibido nuevas solicitudes! hace 22 minutos Los compradores han publicado…" at bounding box center [543, 121] width 202 height 23
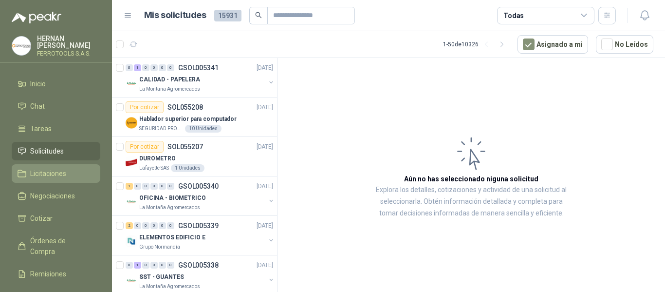
click at [58, 175] on span "Licitaciones" at bounding box center [48, 173] width 36 height 11
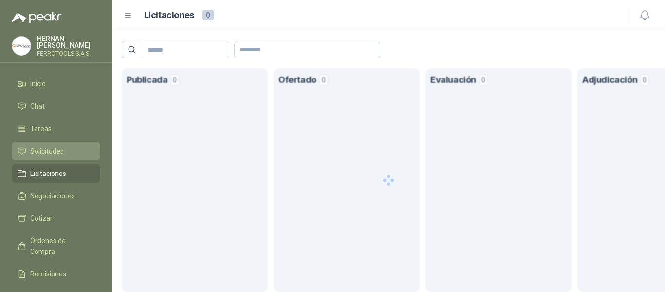
click at [57, 146] on span "Solicitudes" at bounding box center [47, 151] width 34 height 11
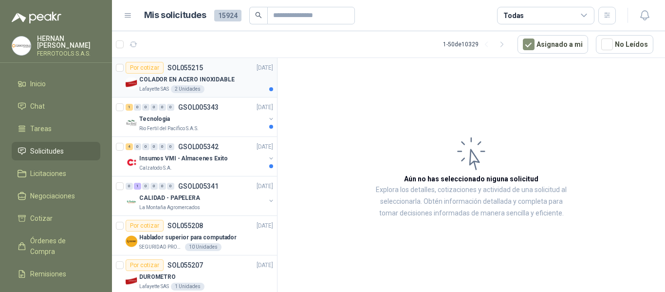
click at [231, 88] on div "Lafayette SAS 2 Unidades" at bounding box center [206, 89] width 134 height 8
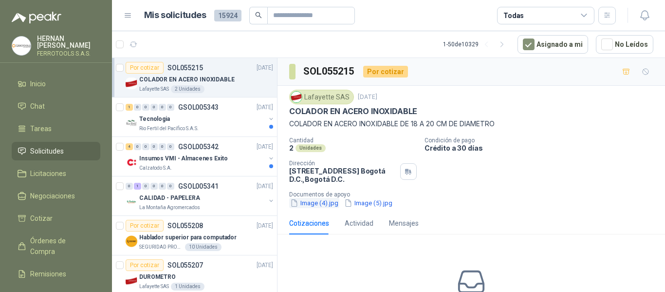
click at [317, 205] on button "Image (4).jpg" at bounding box center [314, 203] width 50 height 10
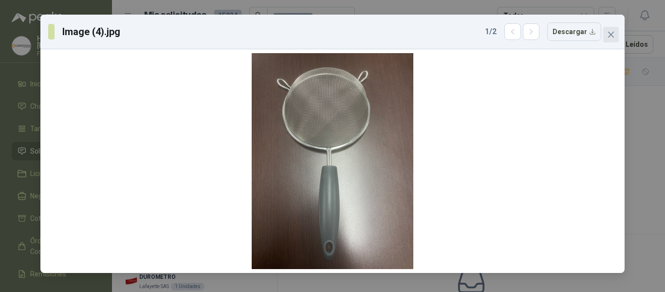
click at [612, 40] on button "Close" at bounding box center [611, 35] width 16 height 16
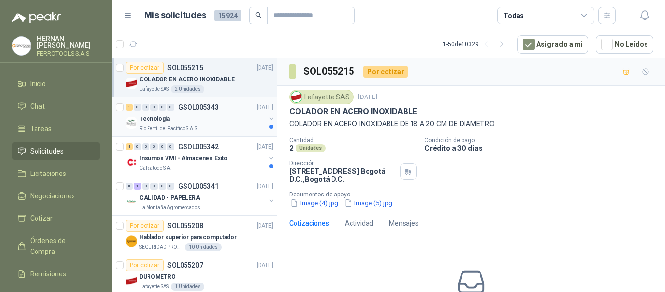
click at [239, 128] on div "Rio Fertil del Pacífico S.A.S." at bounding box center [202, 129] width 126 height 8
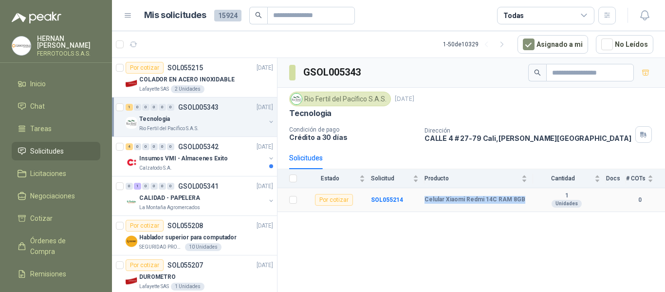
drag, startPoint x: 425, startPoint y: 201, endPoint x: 527, endPoint y: 200, distance: 101.7
click at [527, 200] on div "Celular Xiaomi Redmi 14C RAM 8GB" at bounding box center [475, 200] width 103 height 8
click at [385, 199] on b "SOL055214" at bounding box center [387, 199] width 32 height 7
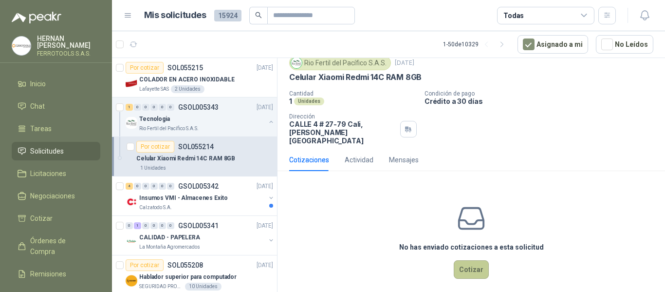
click at [481, 270] on button "Cotizar" at bounding box center [471, 269] width 35 height 18
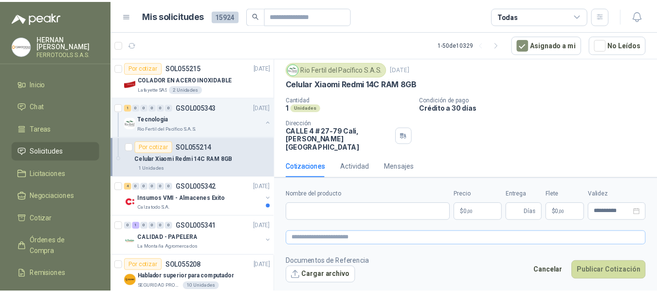
scroll to position [27, 0]
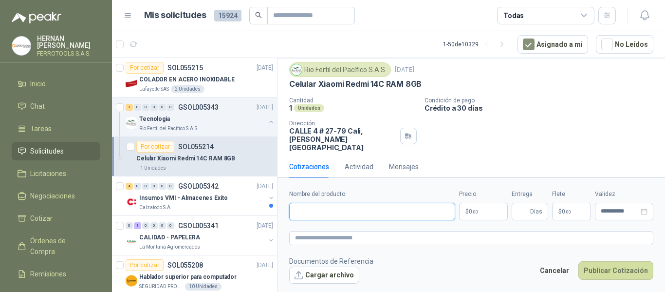
click at [382, 208] on input "Nombre del producto" at bounding box center [372, 211] width 166 height 18
paste input "**********"
type input "**********"
click at [396, 239] on textarea at bounding box center [471, 238] width 364 height 14
paste textarea "**********"
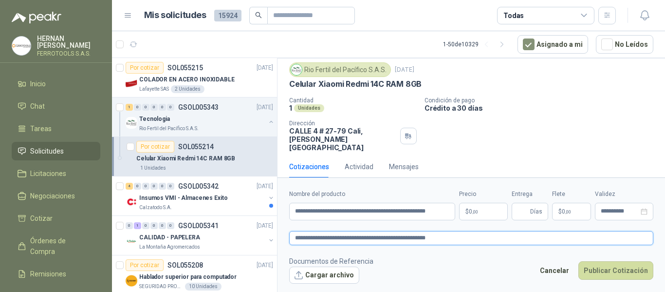
type textarea "**********"
click at [481, 213] on p "$ 0 ,00" at bounding box center [483, 211] width 49 height 18
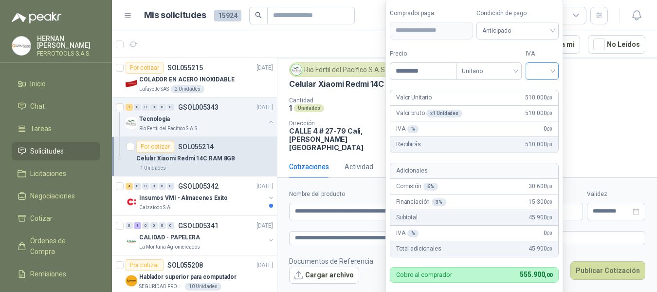
type input "*********"
click at [537, 70] on input "search" at bounding box center [542, 70] width 21 height 15
click at [544, 92] on div "19%" at bounding box center [544, 91] width 18 height 11
click at [507, 49] on label "Tipo" at bounding box center [491, 53] width 66 height 9
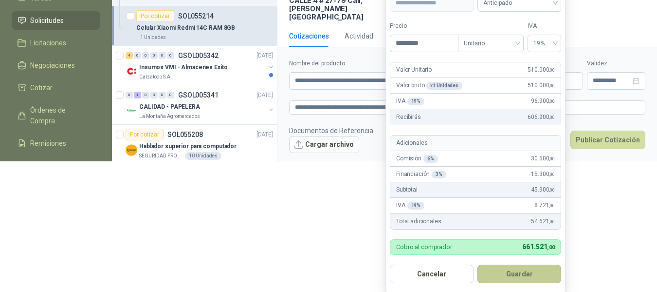
click at [525, 270] on button "Guardar" at bounding box center [520, 273] width 84 height 18
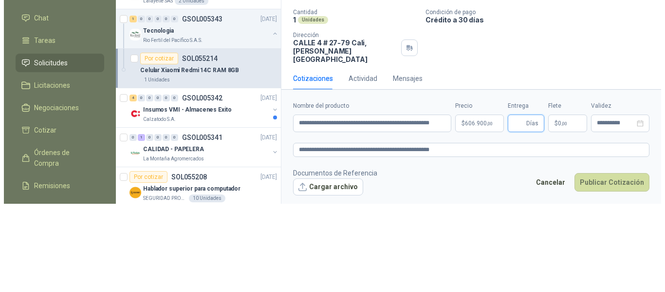
scroll to position [0, 0]
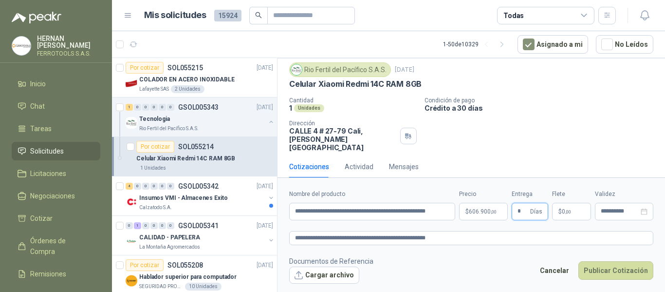
type input "*"
click at [484, 257] on footer "Documentos de Referencia Cargar archivo Cancelar Publicar Cotización" at bounding box center [471, 270] width 364 height 28
click at [617, 272] on button "Publicar Cotización" at bounding box center [615, 270] width 75 height 18
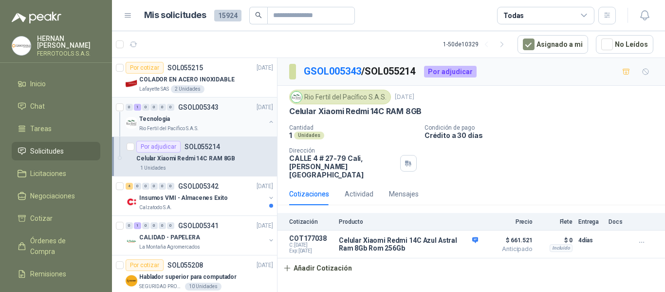
click at [267, 120] on button "button" at bounding box center [271, 122] width 8 height 8
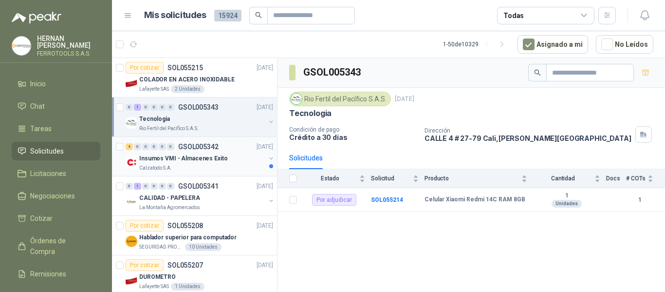
click at [218, 156] on p "Insumos VMI - Almacenes Exito" at bounding box center [183, 158] width 89 height 9
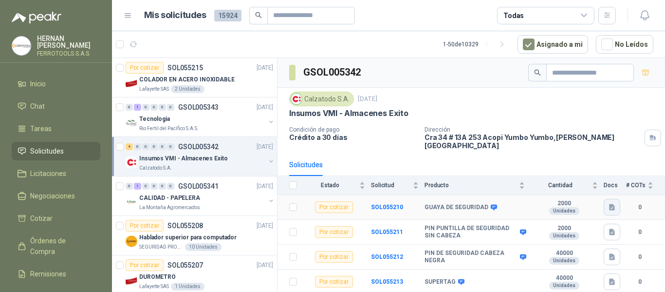
click at [615, 203] on icon "button" at bounding box center [612, 207] width 8 height 8
click at [568, 181] on button "GUAYA DE SEGURIDAD VMI.jpg" at bounding box center [563, 179] width 101 height 10
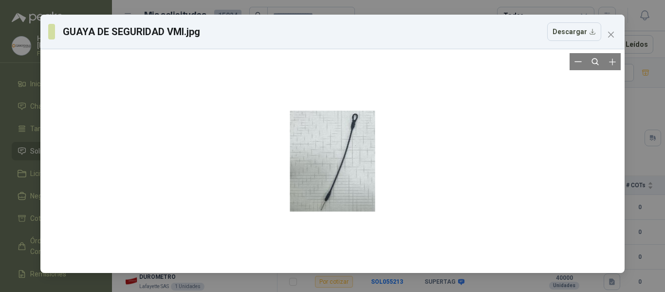
click at [336, 174] on div at bounding box center [332, 161] width 85 height 216
click at [610, 64] on icon "Zoom in" at bounding box center [612, 62] width 10 height 10
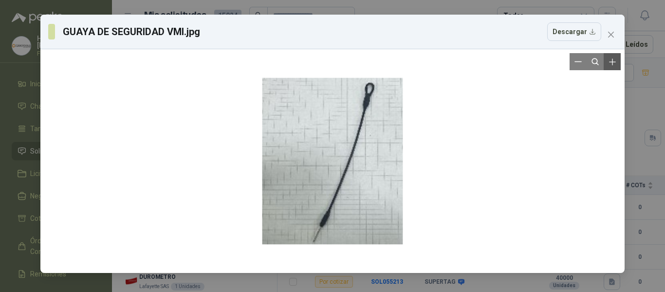
click at [610, 64] on icon "Zoom in" at bounding box center [612, 62] width 10 height 10
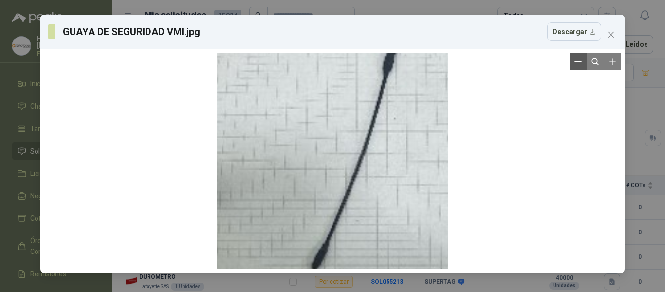
click at [585, 62] on button "Zoom out" at bounding box center [577, 61] width 17 height 17
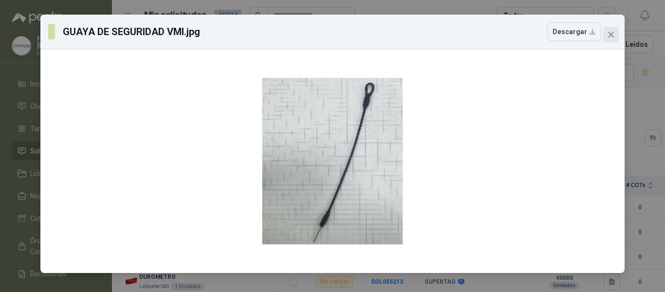
click at [605, 31] on span "Close" at bounding box center [611, 35] width 16 height 8
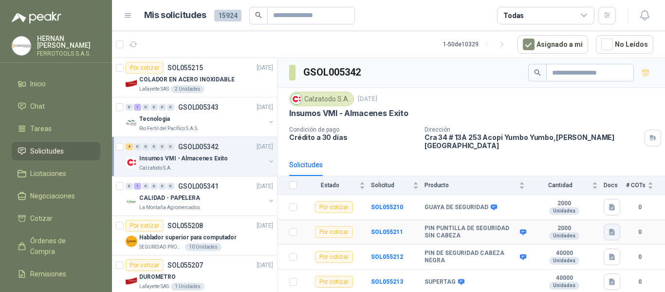
click at [611, 229] on icon "button" at bounding box center [612, 232] width 6 height 6
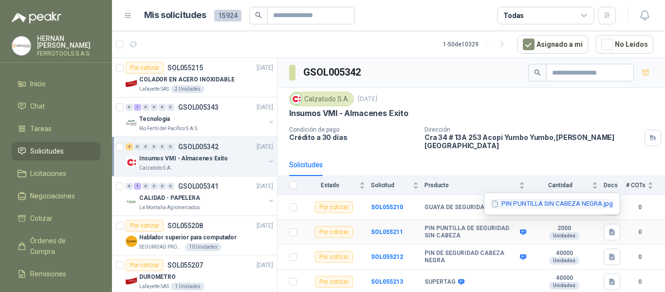
click at [569, 206] on button "PIN PUNTILLA SIN CABEZA NEGRA.jpg" at bounding box center [552, 204] width 124 height 10
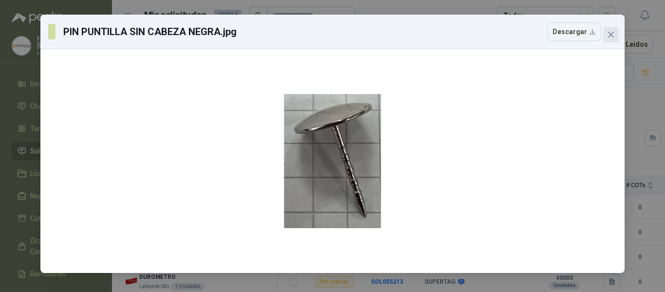
click at [614, 32] on icon "close" at bounding box center [611, 35] width 8 height 8
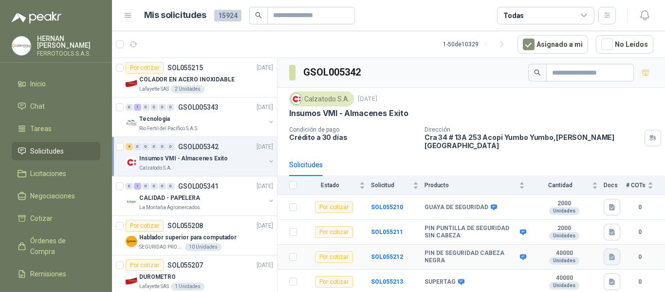
click at [609, 253] on icon "button" at bounding box center [612, 257] width 8 height 8
click at [554, 228] on button "PIN CON CABEZA NEGRA.jpg" at bounding box center [566, 228] width 96 height 10
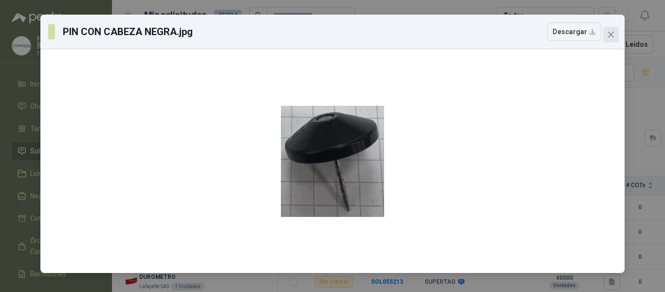
click at [613, 33] on icon "close" at bounding box center [611, 35] width 6 height 6
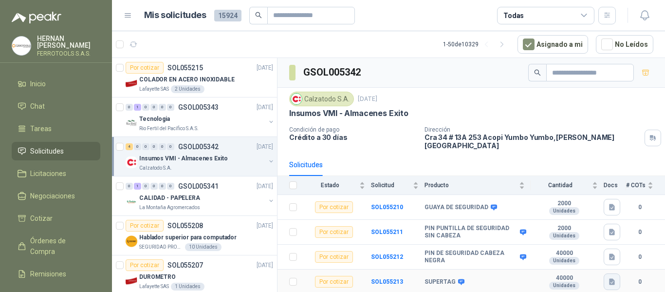
click at [611, 278] on icon "button" at bounding box center [612, 281] width 8 height 8
click at [592, 246] on div "SUPERTAG.jpg" at bounding box center [586, 253] width 67 height 23
click at [590, 254] on button "SUPERTAG.jpg" at bounding box center [586, 253] width 55 height 10
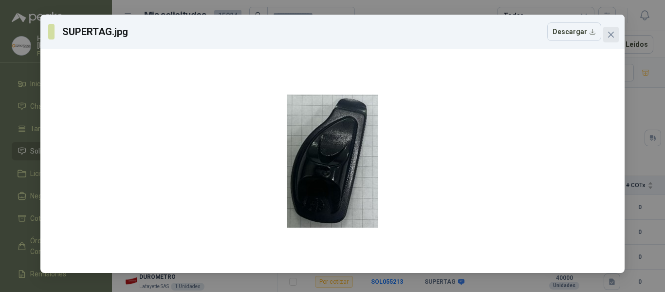
click at [614, 31] on icon "close" at bounding box center [611, 35] width 8 height 8
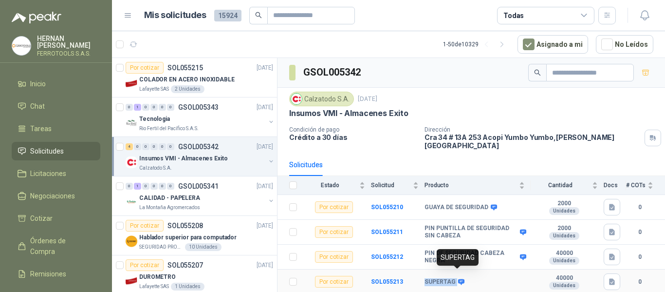
drag, startPoint x: 421, startPoint y: 275, endPoint x: 458, endPoint y: 274, distance: 37.0
click at [458, 274] on tr "Por cotizar SOL055213 SUPERTAG 40000 Unidades 0" at bounding box center [470, 281] width 387 height 25
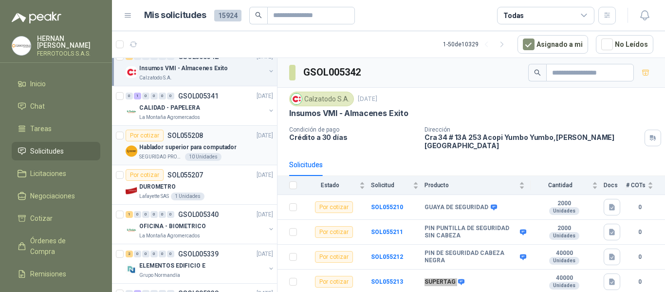
scroll to position [97, 0]
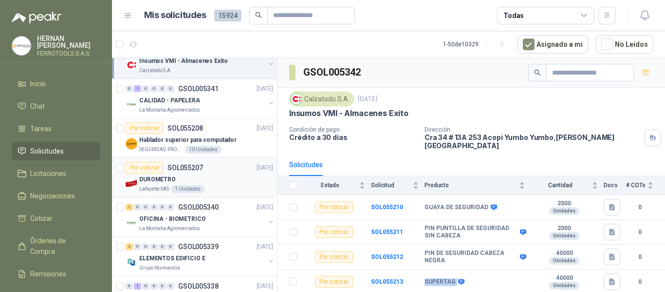
click at [209, 187] on div "Lafayette SAS 1 Unidades" at bounding box center [206, 189] width 134 height 8
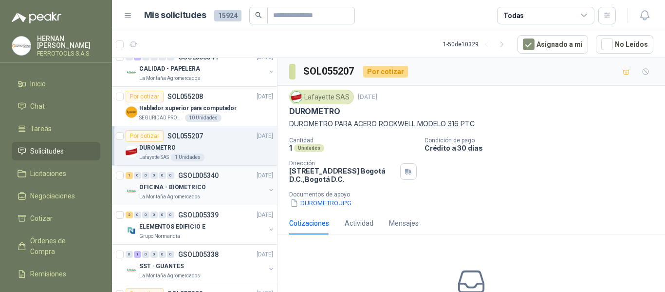
scroll to position [146, 0]
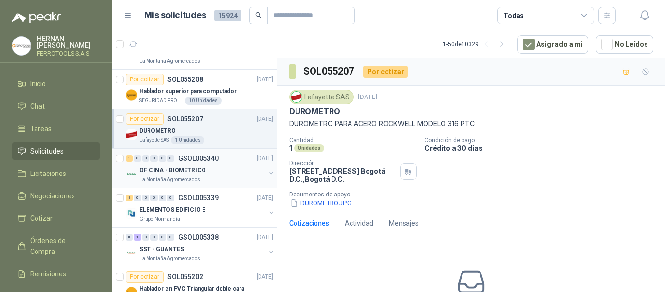
click at [225, 173] on div "OFICINA - BIOMETRICO" at bounding box center [202, 170] width 126 height 12
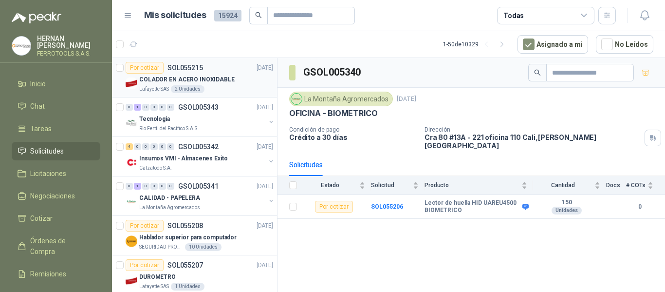
click at [246, 91] on div "Lafayette SAS 2 Unidades" at bounding box center [206, 89] width 134 height 8
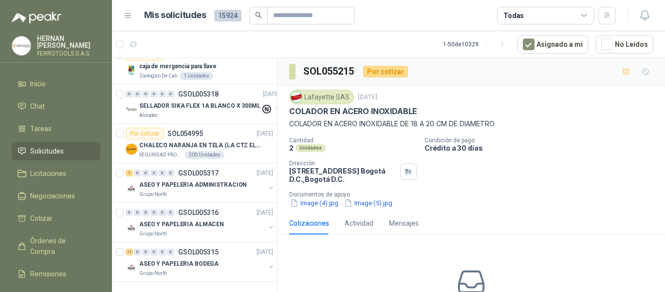
scroll to position [1756, 0]
click at [506, 42] on icon "button" at bounding box center [502, 44] width 8 height 8
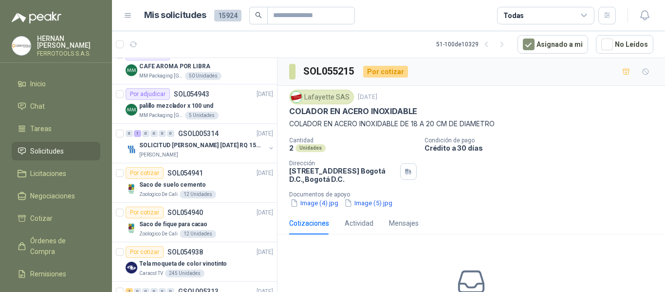
scroll to position [3, 0]
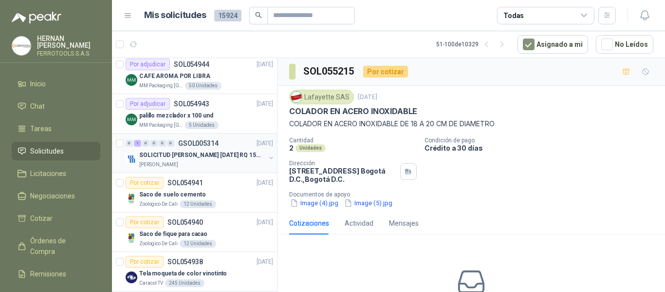
click at [237, 157] on p "SOLICITUD [PERSON_NAME] [DATE] RQ 15250" at bounding box center [199, 154] width 121 height 9
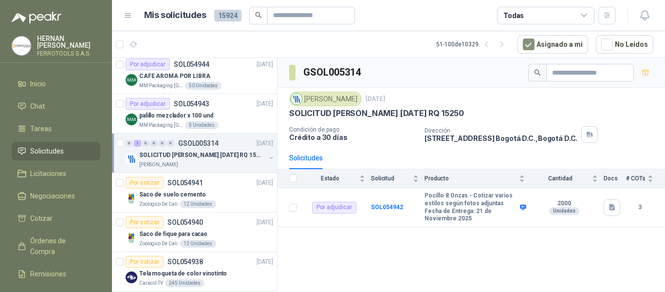
click at [146, 166] on p "[PERSON_NAME]" at bounding box center [158, 165] width 39 height 8
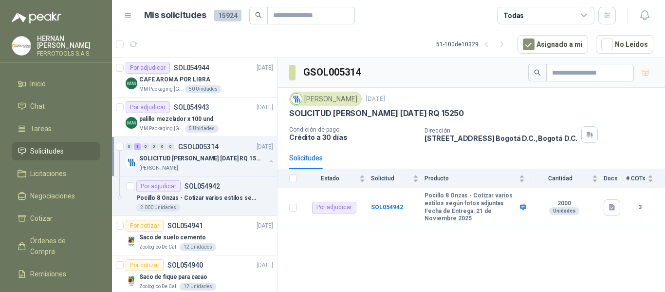
click at [55, 153] on span "Solicitudes" at bounding box center [47, 151] width 34 height 11
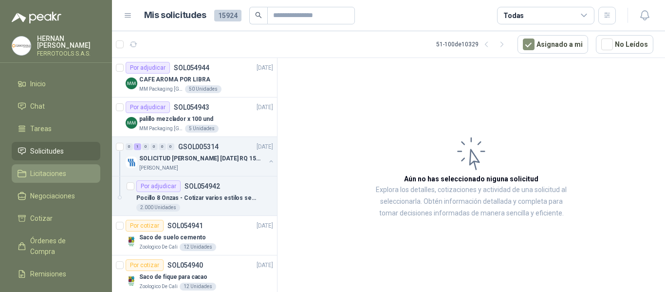
click at [36, 173] on span "Licitaciones" at bounding box center [48, 173] width 36 height 11
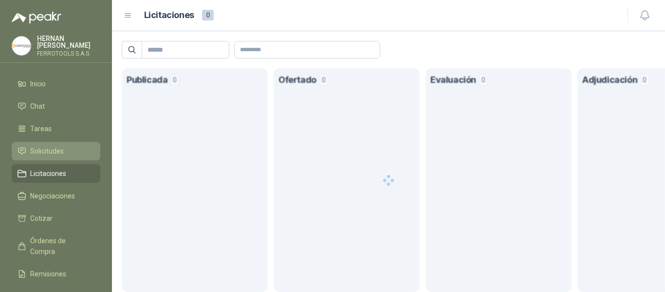
click at [50, 142] on link "Solicitudes" at bounding box center [56, 151] width 89 height 18
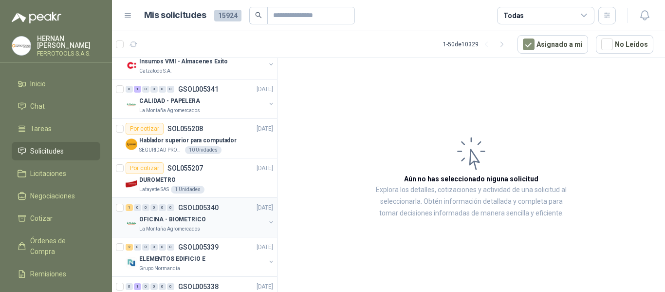
scroll to position [97, 0]
click at [219, 186] on div "Lafayette SAS 1 Unidades" at bounding box center [206, 189] width 134 height 8
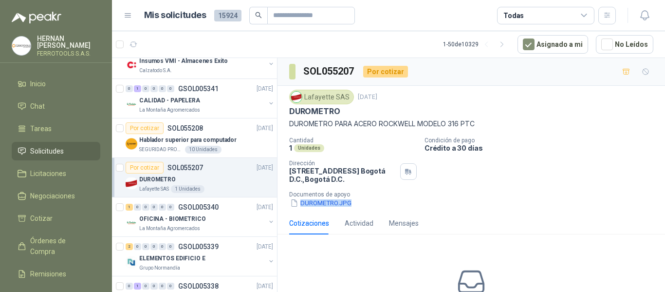
drag, startPoint x: 362, startPoint y: 202, endPoint x: 361, endPoint y: 207, distance: 5.4
click at [361, 207] on div "DUROMETRO.JPG" at bounding box center [475, 203] width 372 height 10
copy button "DUROMETRO.JPG"
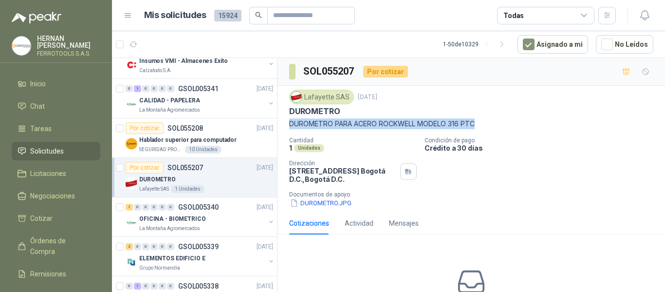
drag, startPoint x: 289, startPoint y: 124, endPoint x: 505, endPoint y: 129, distance: 216.2
click at [505, 129] on div "Lafayette SAS 8 sept, 2025 DUROMETRO DUROMETRO PARA ACERO ROCKWELL MODELO 316 P…" at bounding box center [470, 149] width 387 height 126
copy p "DUROMETRO PARA ACERO ROCKWELL MODELO 316 PTC"
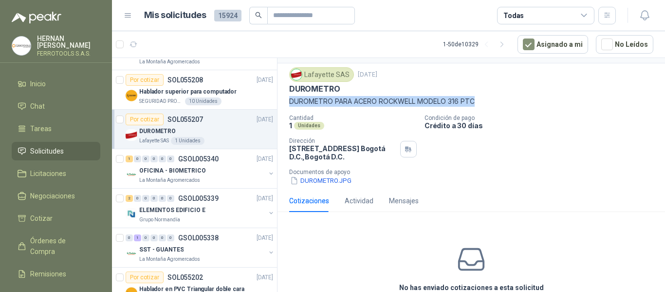
scroll to position [146, 0]
click at [223, 177] on div "La Montaña Agromercados" at bounding box center [202, 180] width 126 height 8
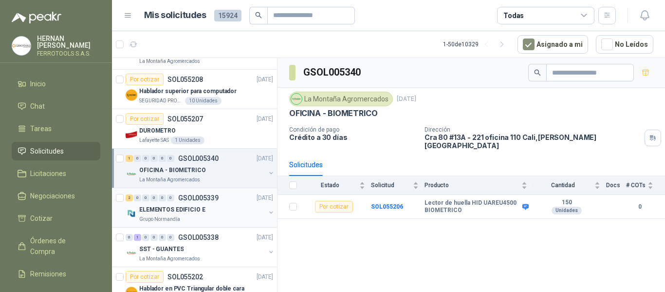
click at [209, 217] on div "Grupo Normandía" at bounding box center [202, 219] width 126 height 8
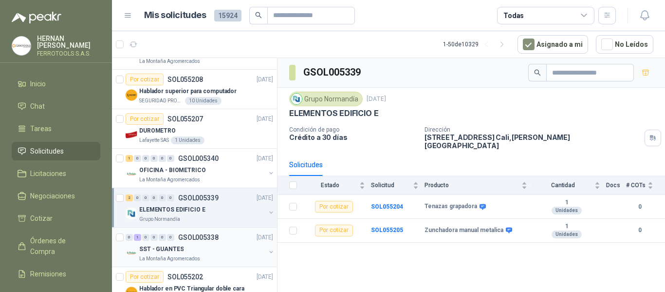
scroll to position [195, 0]
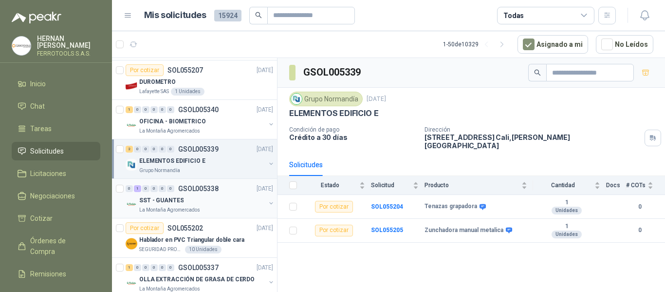
click at [228, 197] on div "SST - GUANTES" at bounding box center [202, 200] width 126 height 12
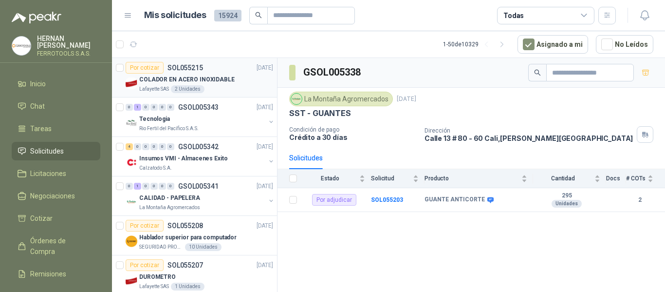
click at [238, 81] on div "COLADOR EN ACERO INOXIDABLE" at bounding box center [206, 79] width 134 height 12
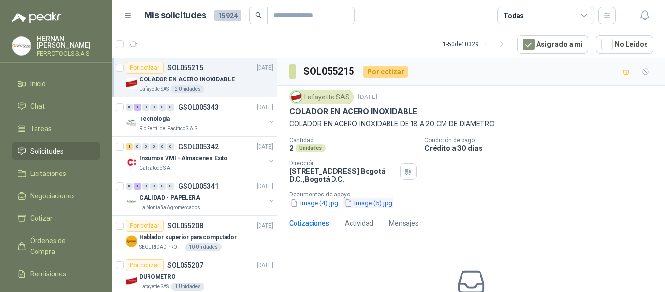
click at [378, 202] on button "Image (5).jpg" at bounding box center [368, 203] width 50 height 10
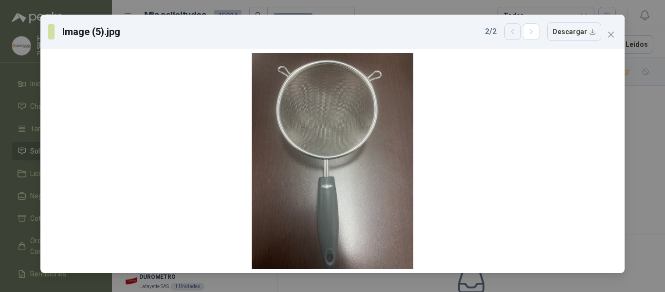
click at [509, 32] on button "button" at bounding box center [512, 31] width 17 height 17
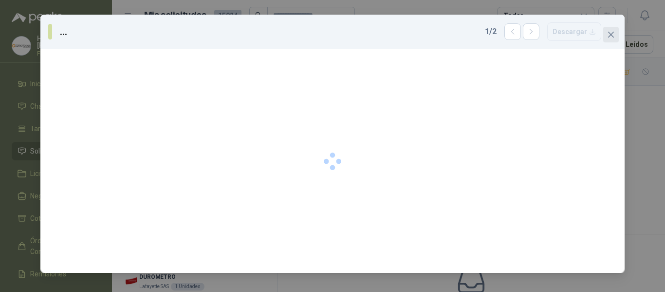
click at [609, 36] on icon "close" at bounding box center [611, 35] width 6 height 6
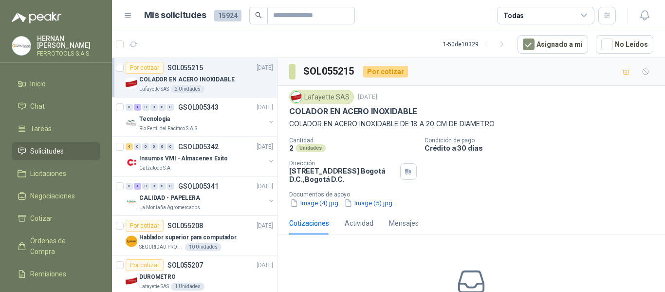
click at [233, 83] on div "COLADOR EN ACERO INOXIDABLE" at bounding box center [206, 79] width 134 height 12
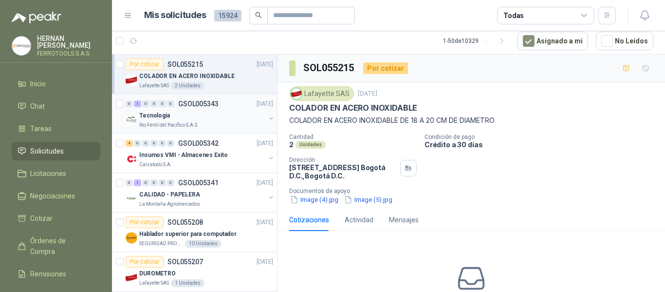
click at [233, 122] on div "Rio Fertil del Pacífico S.A.S." at bounding box center [202, 125] width 126 height 8
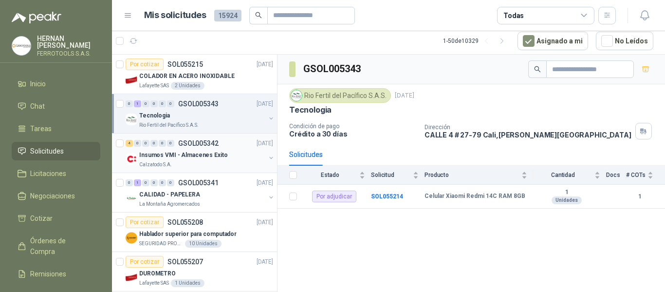
click at [228, 170] on div "4 0 0 0 0 0 GSOL005342 [DATE] Insumos VMI - Almacenes Exito Calzatodo S.A." at bounding box center [194, 152] width 165 height 39
click at [223, 157] on div "Insumos VMI - Almacenes Exito" at bounding box center [202, 155] width 126 height 12
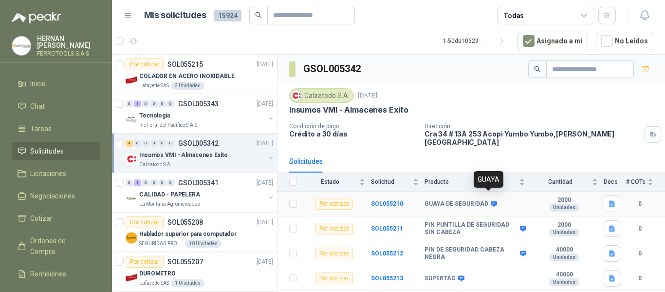
click at [491, 201] on icon at bounding box center [494, 204] width 6 height 6
drag, startPoint x: 451, startPoint y: 250, endPoint x: 419, endPoint y: 239, distance: 34.3
click at [419, 241] on tr "Por cotizar SOL055212 PIN DE SEGURIDAD CABEZA NEGRA 40000 Unidades 0" at bounding box center [470, 253] width 387 height 25
copy tr "PIN DE SEGURIDAD CABEZA NEGRA"
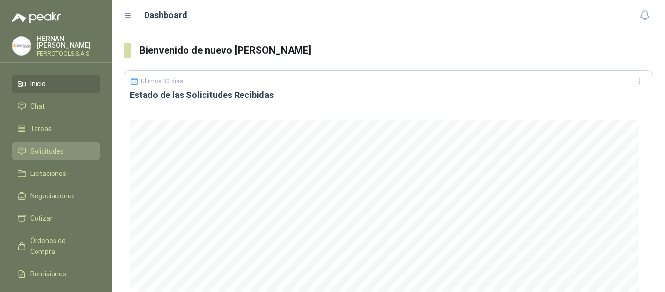
click at [44, 149] on span "Solicitudes" at bounding box center [47, 151] width 34 height 11
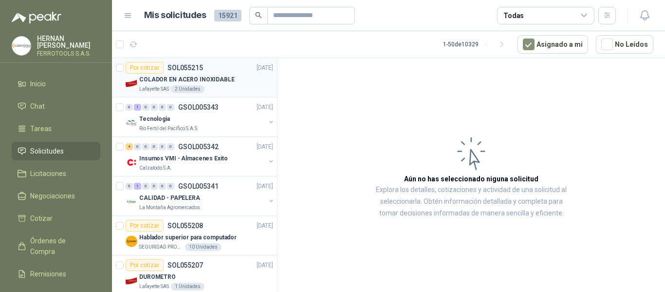
click at [243, 78] on div "COLADOR EN ACERO INOXIDABLE" at bounding box center [206, 79] width 134 height 12
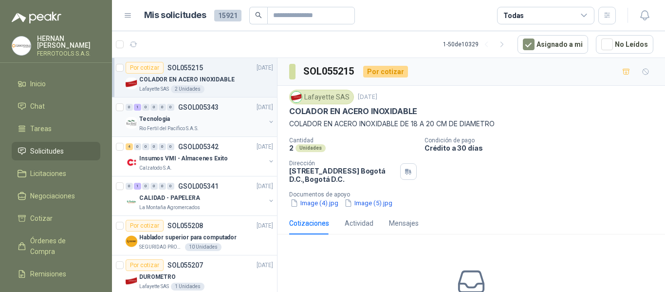
click at [203, 120] on div "Tecnologia" at bounding box center [202, 119] width 126 height 12
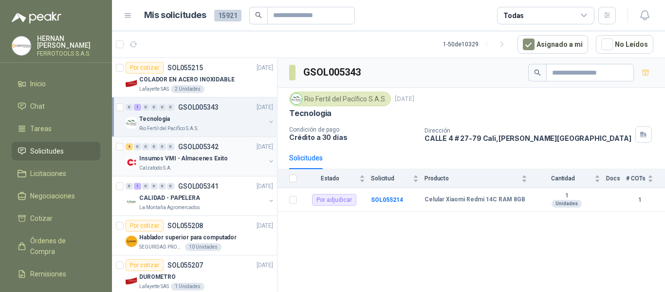
click at [227, 165] on div "Calzatodo S.A." at bounding box center [202, 168] width 126 height 8
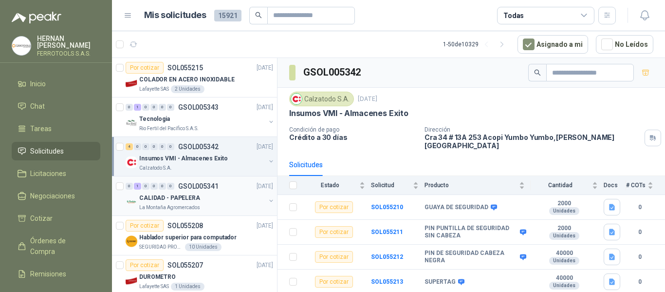
click at [222, 197] on div "CALIDAD - PAPELERA" at bounding box center [202, 198] width 126 height 12
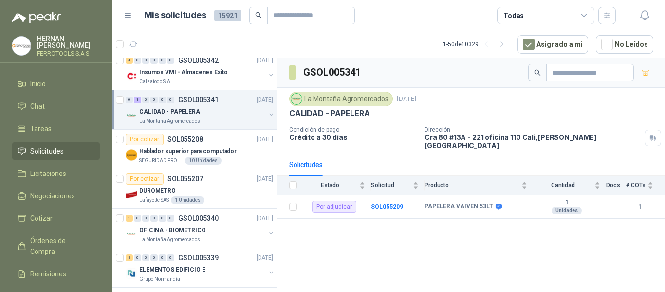
scroll to position [97, 0]
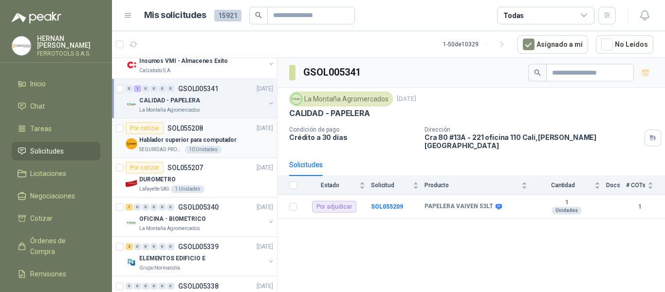
click at [238, 133] on div "Por cotizar SOL055208 08/09/25" at bounding box center [199, 128] width 147 height 12
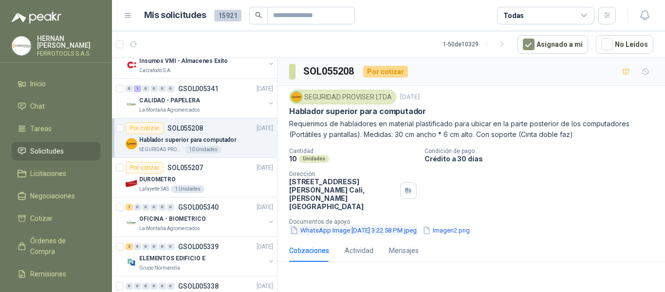
click at [346, 225] on button "WhatsApp Image 2025-09-08 at 3.22.58 PM.jpeg" at bounding box center [353, 230] width 129 height 10
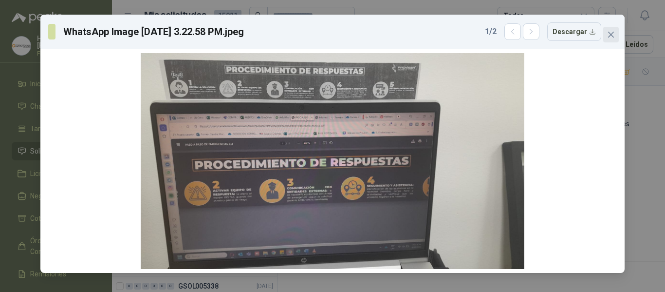
click at [612, 37] on icon "close" at bounding box center [611, 35] width 8 height 8
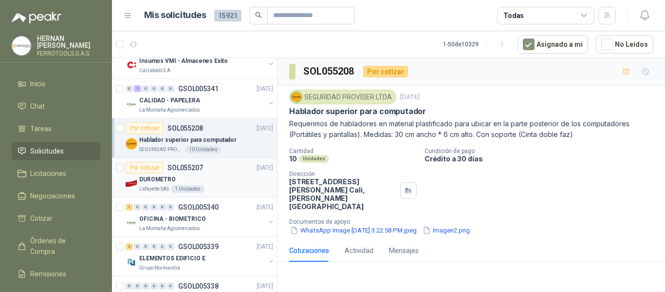
click at [233, 187] on div "Lafayette SAS 1 Unidades" at bounding box center [206, 189] width 134 height 8
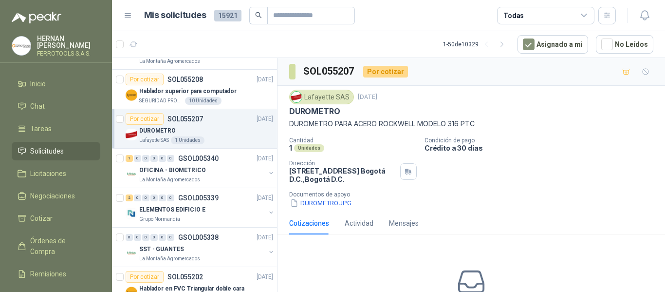
scroll to position [195, 0]
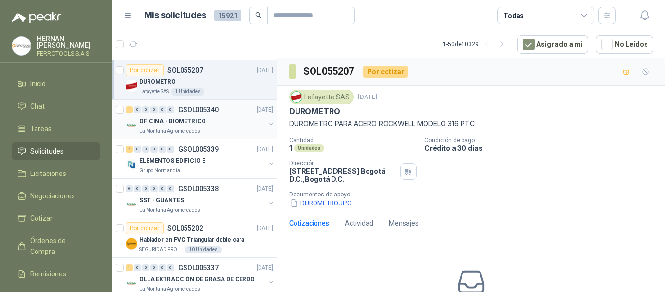
click at [239, 116] on div "OFICINA - BIOMETRICO" at bounding box center [202, 121] width 126 height 12
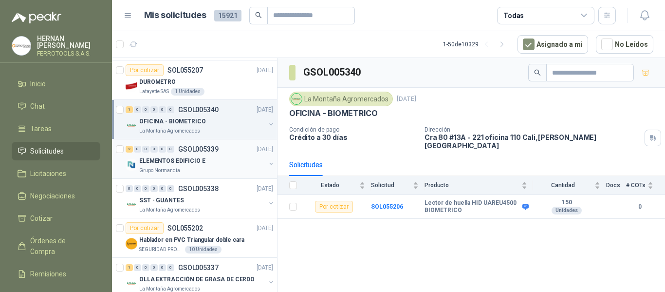
click at [231, 158] on div "ELEMENTOS EDIFICIO E" at bounding box center [202, 161] width 126 height 12
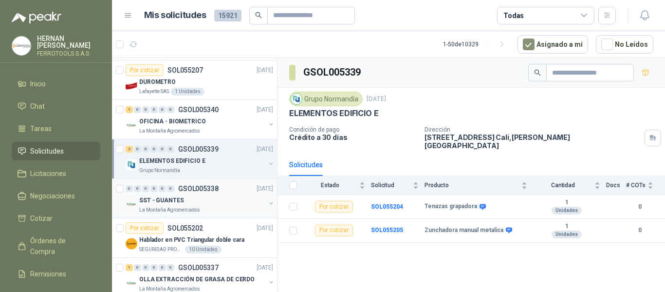
click at [189, 199] on div "SST - GUANTES" at bounding box center [202, 200] width 126 height 12
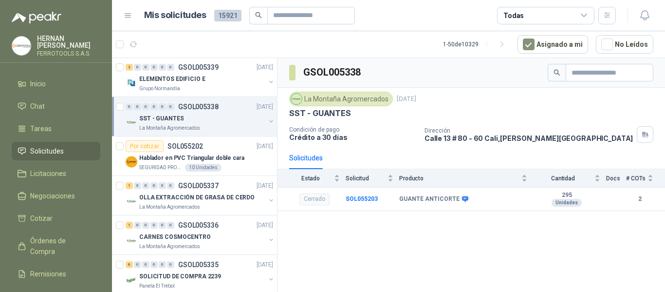
scroll to position [292, 0]
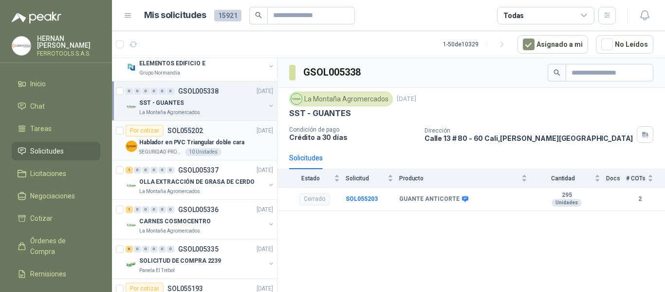
click at [239, 136] on div "Hablador en PVC Triangular doble cara" at bounding box center [206, 142] width 134 height 12
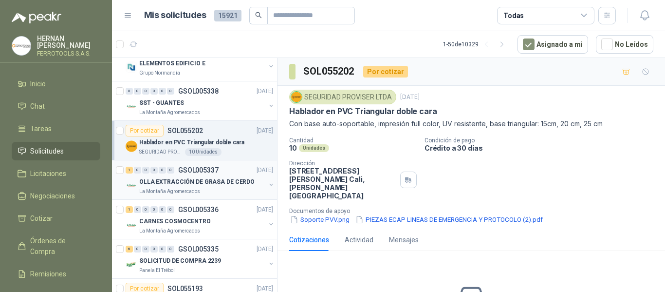
click at [238, 184] on p "OLLA EXTRACCIÓN DE GRASA DE CERDO" at bounding box center [196, 181] width 115 height 9
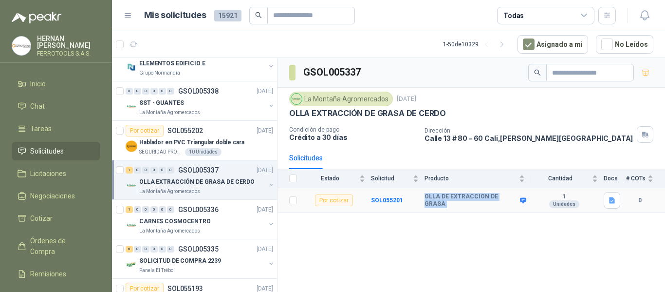
drag, startPoint x: 420, startPoint y: 194, endPoint x: 519, endPoint y: 205, distance: 99.9
click at [519, 205] on tr "Por cotizar SOL055201 OLLA DE EXTRACCION DE GRASA 1 Unidades 0" at bounding box center [470, 200] width 387 height 25
copy tr "OLLA DE EXTRACCION DE GRASA"
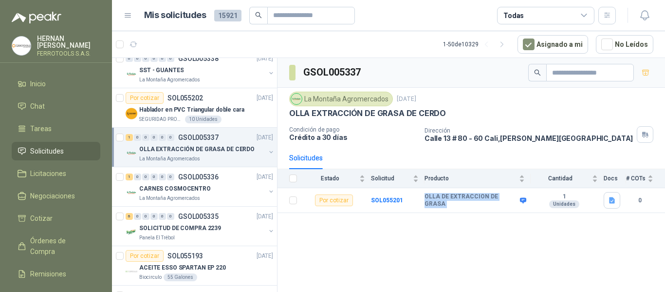
scroll to position [341, 0]
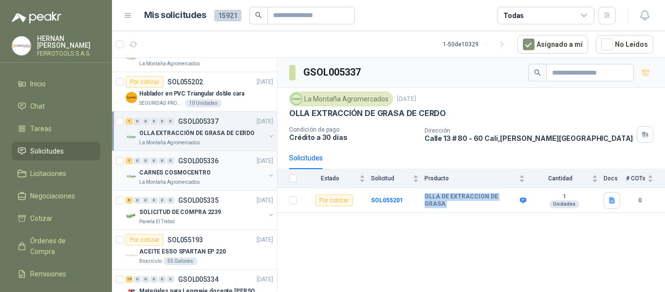
click at [229, 163] on div "1 0 0 0 0 0 GSOL005336 08/09/25" at bounding box center [200, 161] width 149 height 12
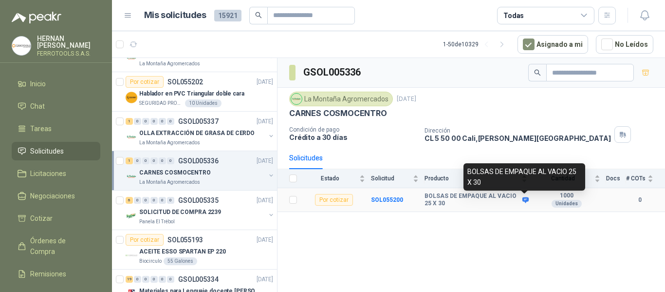
click at [527, 200] on icon at bounding box center [525, 200] width 6 height 6
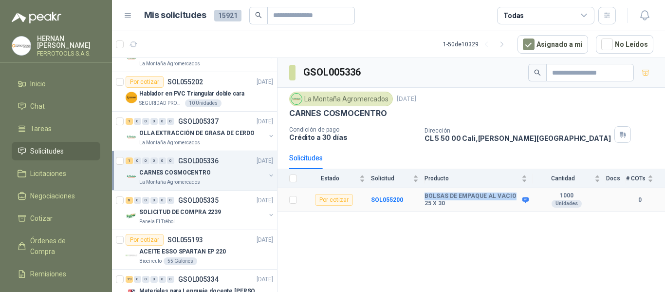
drag, startPoint x: 424, startPoint y: 194, endPoint x: 511, endPoint y: 196, distance: 86.7
click at [511, 196] on tr "Por cotizar SOL055200 BOLSAS DE EMPAQUE AL VACIO 25 X 30 1000 Unidades 0" at bounding box center [470, 200] width 387 height 24
copy tr "BOLSAS DE EMPAQUE AL VACIO"
drag, startPoint x: 445, startPoint y: 206, endPoint x: 412, endPoint y: 200, distance: 33.7
click at [412, 200] on tr "Por cotizar SOL055200 BOLSAS DE EMPAQUE AL VACIO 25 X 30 1000 Unidades 0" at bounding box center [470, 200] width 387 height 24
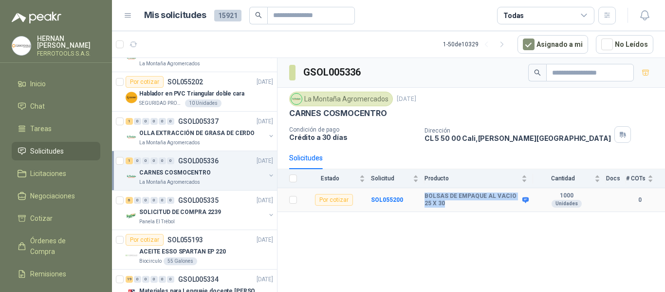
copy tr "BOLSAS DE EMPAQUE AL VACIO 25 X 30"
click at [333, 18] on input "text" at bounding box center [307, 15] width 68 height 17
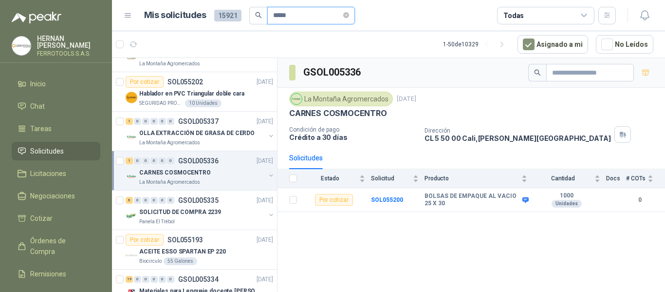
type input "*****"
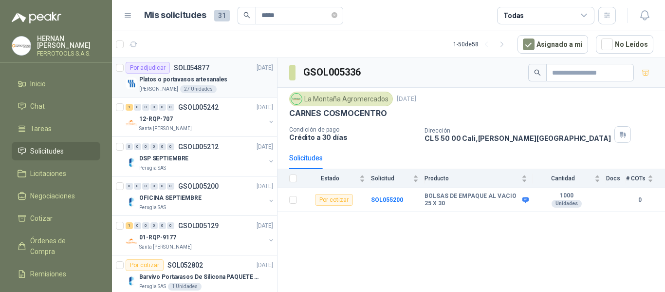
click at [233, 79] on div "Platos o portavasos artesanales" at bounding box center [206, 79] width 134 height 12
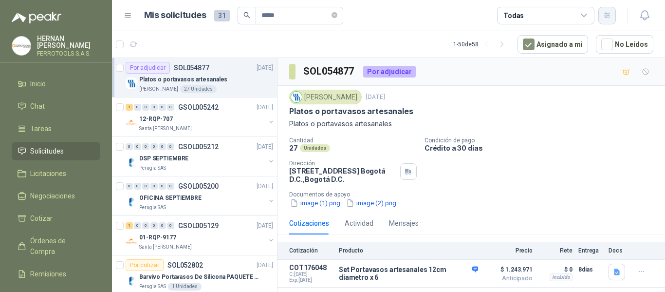
click at [610, 14] on icon "button" at bounding box center [607, 15] width 8 height 8
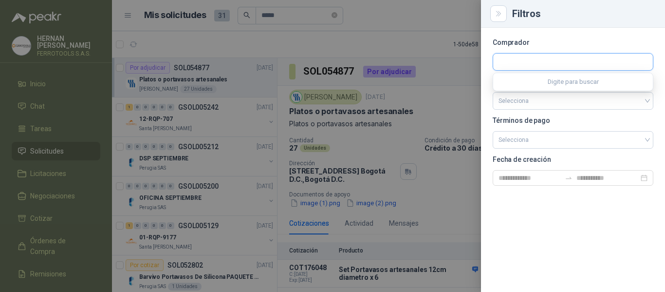
click at [562, 60] on input "text" at bounding box center [573, 62] width 160 height 17
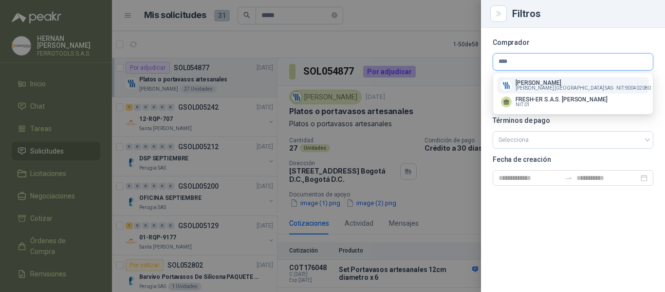
type input "****"
click at [557, 86] on span "Fresenius Kabi Colombia SAS -" at bounding box center [564, 88] width 99 height 5
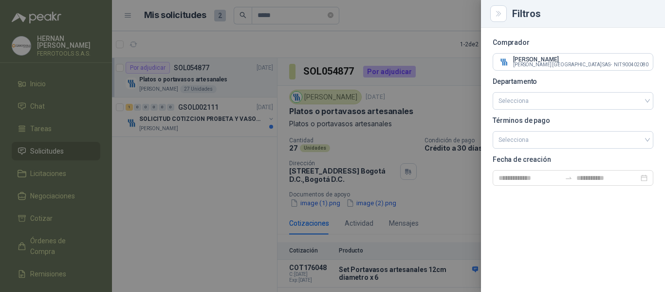
click at [56, 172] on div at bounding box center [332, 146] width 665 height 292
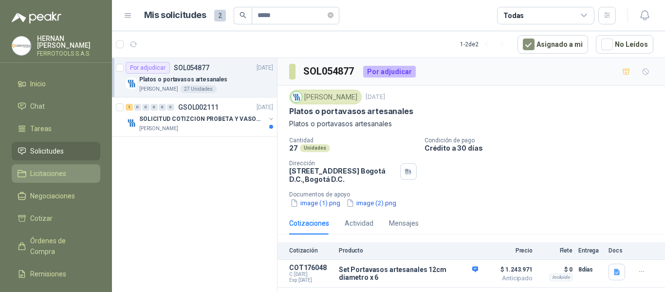
click at [56, 169] on span "Licitaciones" at bounding box center [48, 173] width 36 height 11
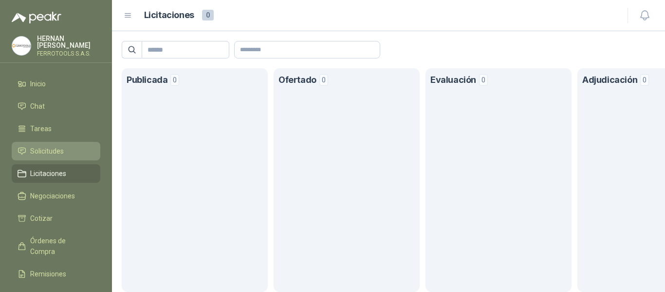
click at [54, 155] on link "Solicitudes" at bounding box center [56, 151] width 89 height 18
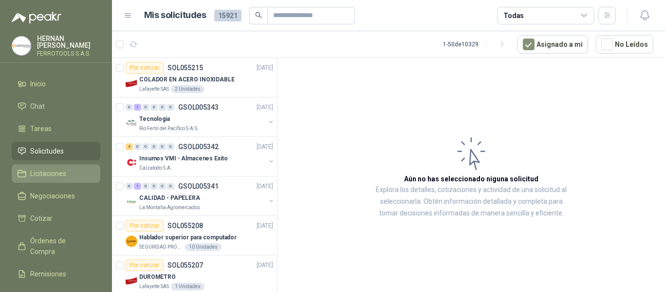
click at [31, 168] on span "Licitaciones" at bounding box center [48, 173] width 36 height 11
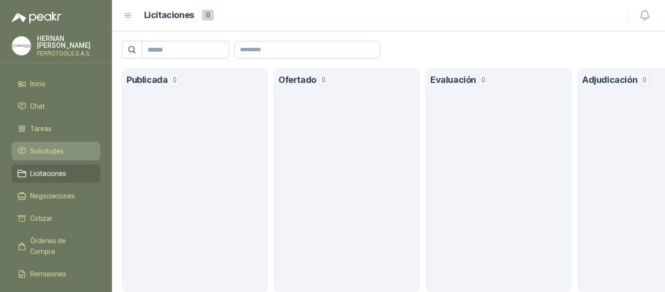
click at [37, 146] on span "Solicitudes" at bounding box center [47, 151] width 34 height 11
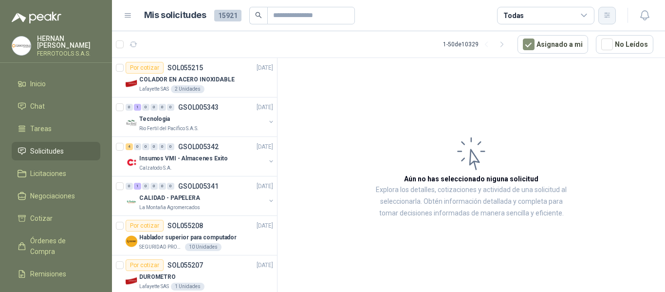
click at [611, 17] on icon "button" at bounding box center [607, 15] width 8 height 8
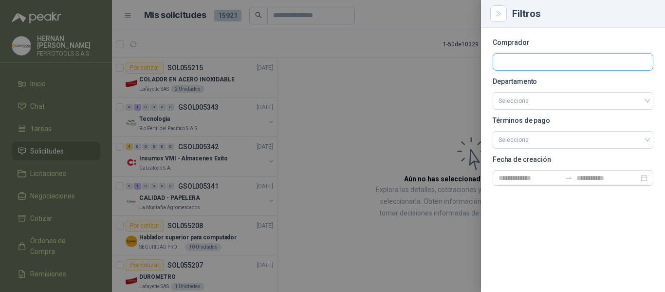
click at [555, 65] on input "text" at bounding box center [573, 62] width 160 height 17
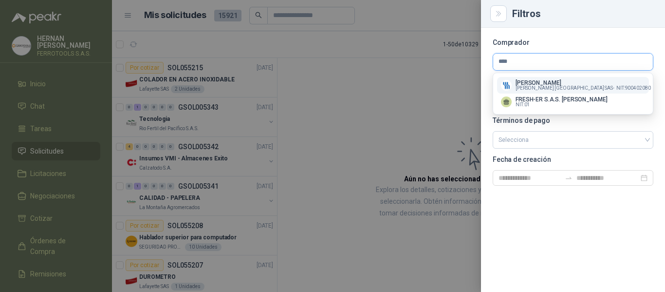
type input "****"
click at [563, 87] on span "Fresenius Kabi Colombia SAS -" at bounding box center [564, 88] width 99 height 5
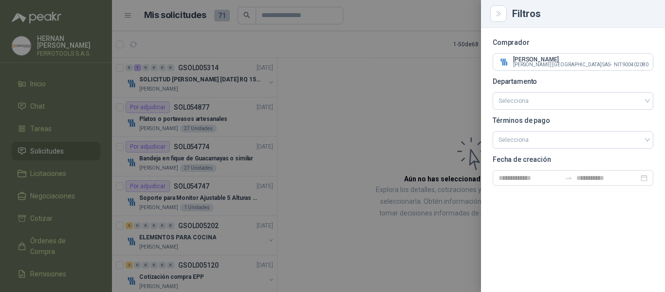
click at [228, 87] on div at bounding box center [332, 146] width 665 height 292
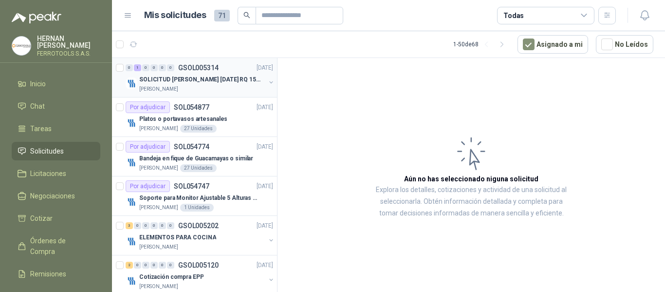
click at [227, 88] on div "Fresenius Kabi" at bounding box center [202, 89] width 126 height 8
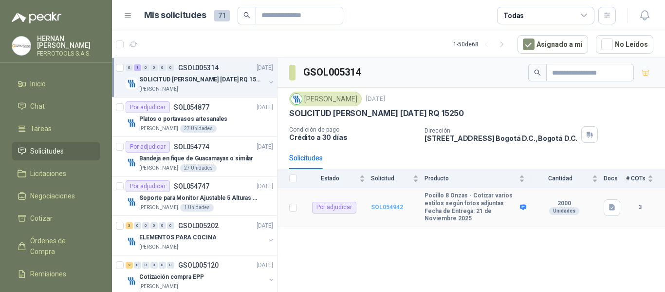
click at [386, 203] on b "SOL054942" at bounding box center [387, 206] width 32 height 7
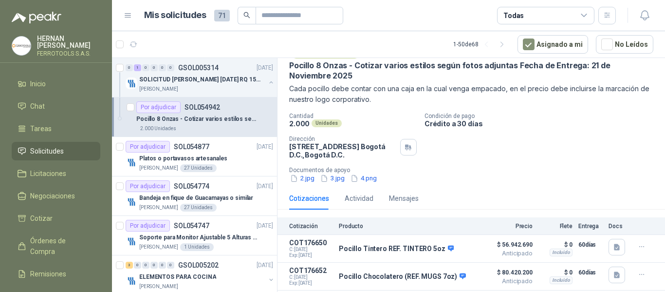
scroll to position [90, 0]
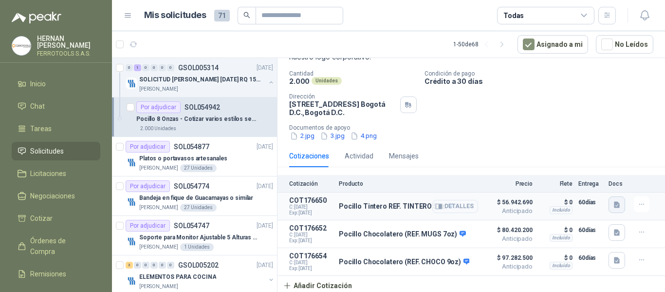
click at [608, 201] on button "button" at bounding box center [616, 204] width 17 height 17
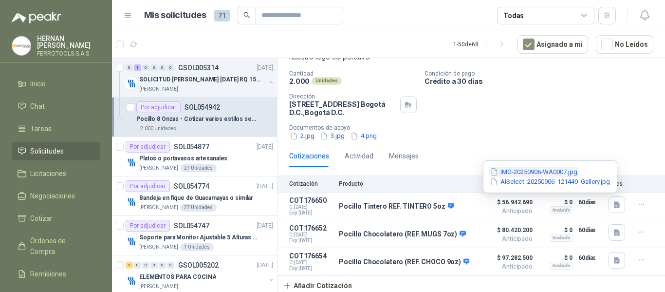
click at [530, 171] on button "IMG-20250906-WA0007.jpg" at bounding box center [533, 171] width 89 height 10
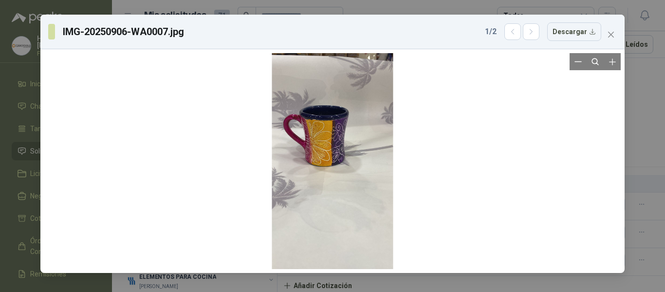
click at [328, 156] on div at bounding box center [332, 161] width 121 height 216
click at [610, 64] on icon "Zoom in" at bounding box center [612, 62] width 10 height 10
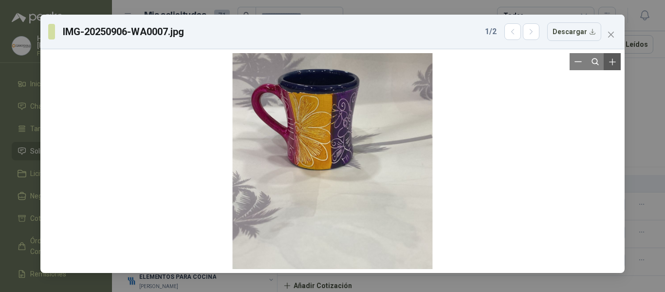
click at [610, 64] on icon "Zoom in" at bounding box center [612, 62] width 10 height 10
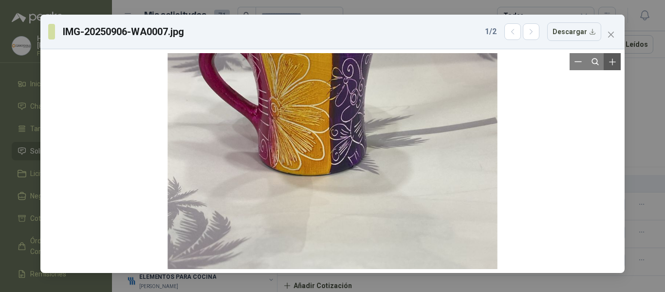
click at [610, 64] on icon "Zoom in" at bounding box center [612, 62] width 10 height 10
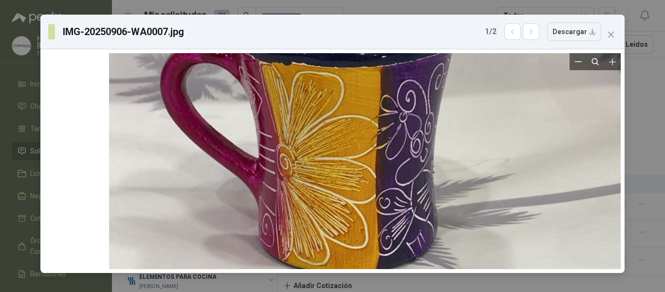
drag, startPoint x: 398, startPoint y: 109, endPoint x: 485, endPoint y: 177, distance: 110.7
click at [485, 177] on div at bounding box center [381, 249] width 545 height 968
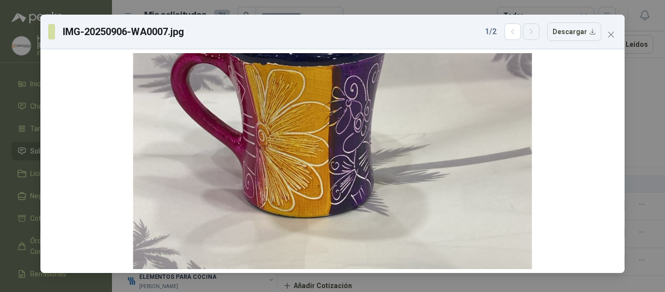
click at [534, 32] on icon "button" at bounding box center [531, 32] width 8 height 8
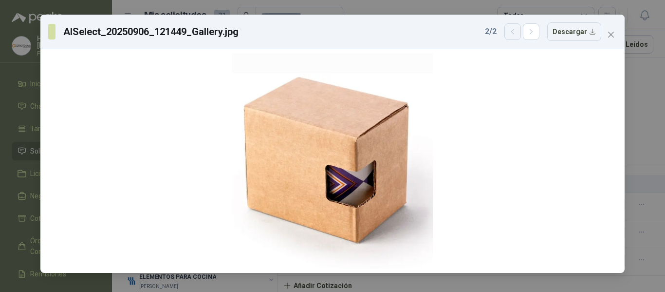
click at [516, 27] on button "button" at bounding box center [512, 31] width 17 height 17
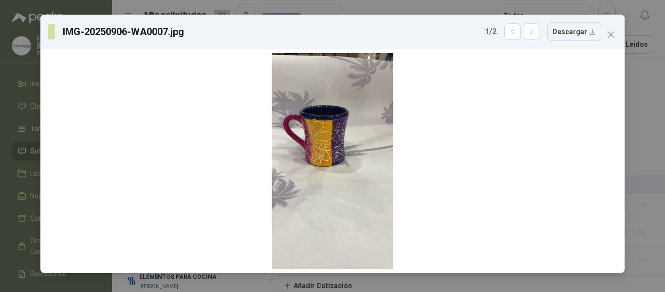
click at [622, 37] on div "IMG-20250906-WA0007.jpg 1 / 2 Descargar" at bounding box center [332, 32] width 584 height 35
click at [606, 36] on span "Close" at bounding box center [611, 35] width 16 height 8
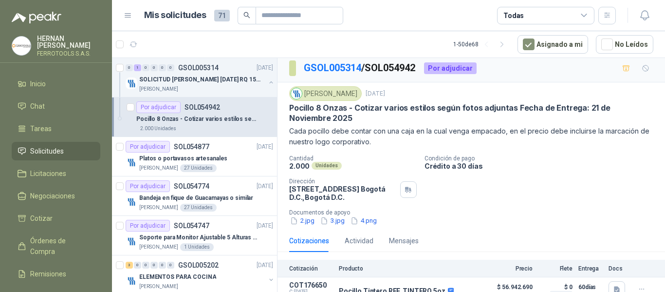
scroll to position [0, 0]
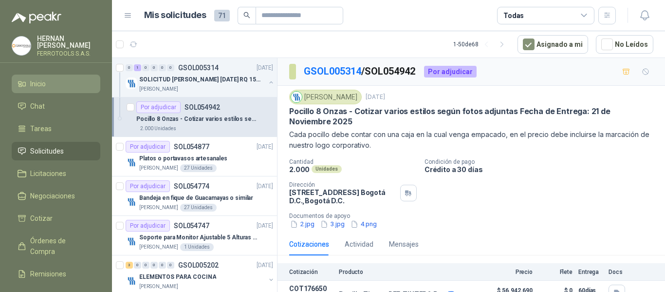
click at [40, 82] on span "Inicio" at bounding box center [38, 83] width 16 height 11
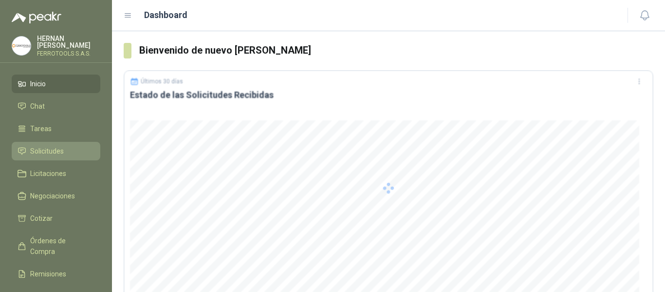
click at [46, 142] on link "Solicitudes" at bounding box center [56, 151] width 89 height 18
